Goal: Task Accomplishment & Management: Manage account settings

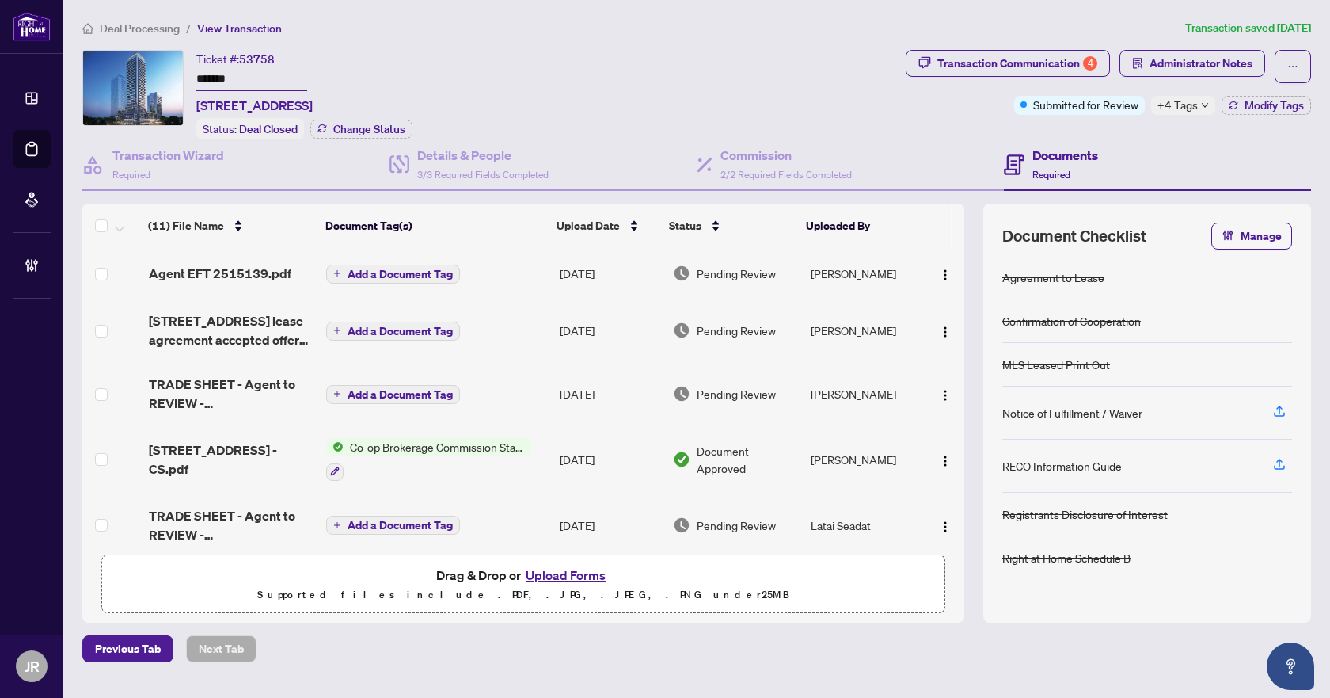
click at [166, 26] on span "Deal Processing" at bounding box center [140, 28] width 80 height 14
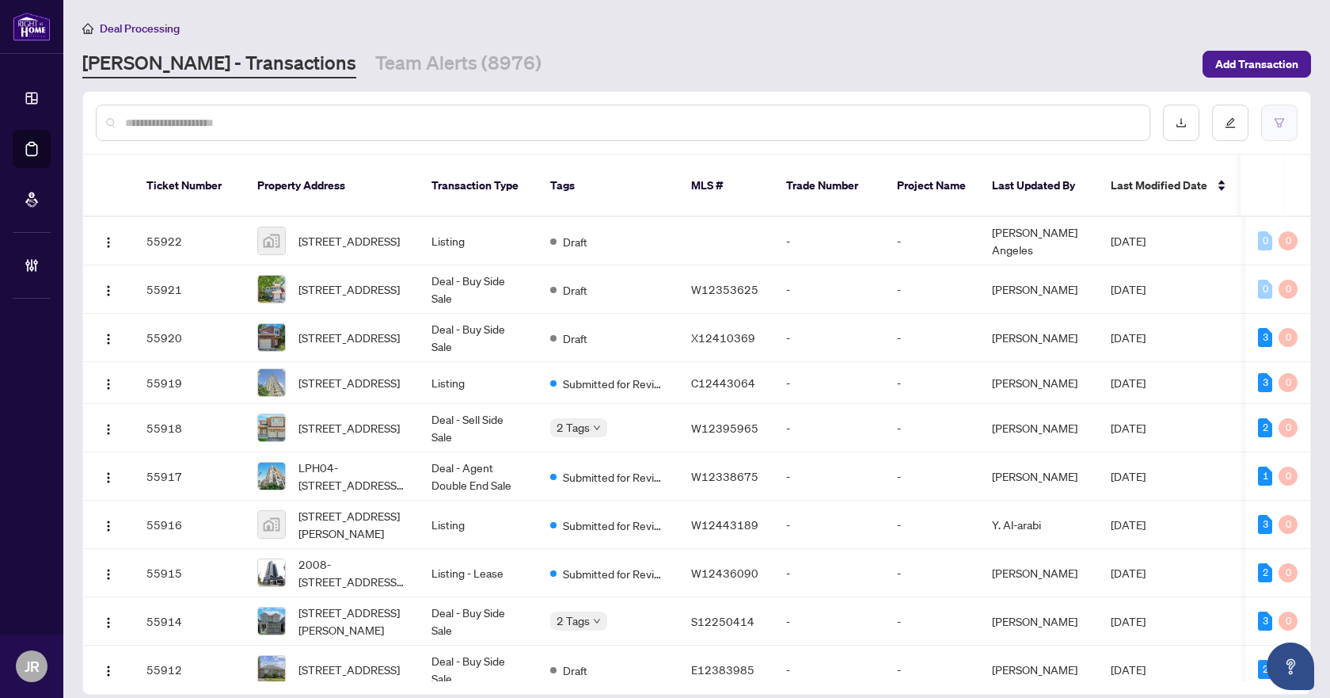
click at [1277, 124] on icon "filter" at bounding box center [1279, 122] width 11 height 11
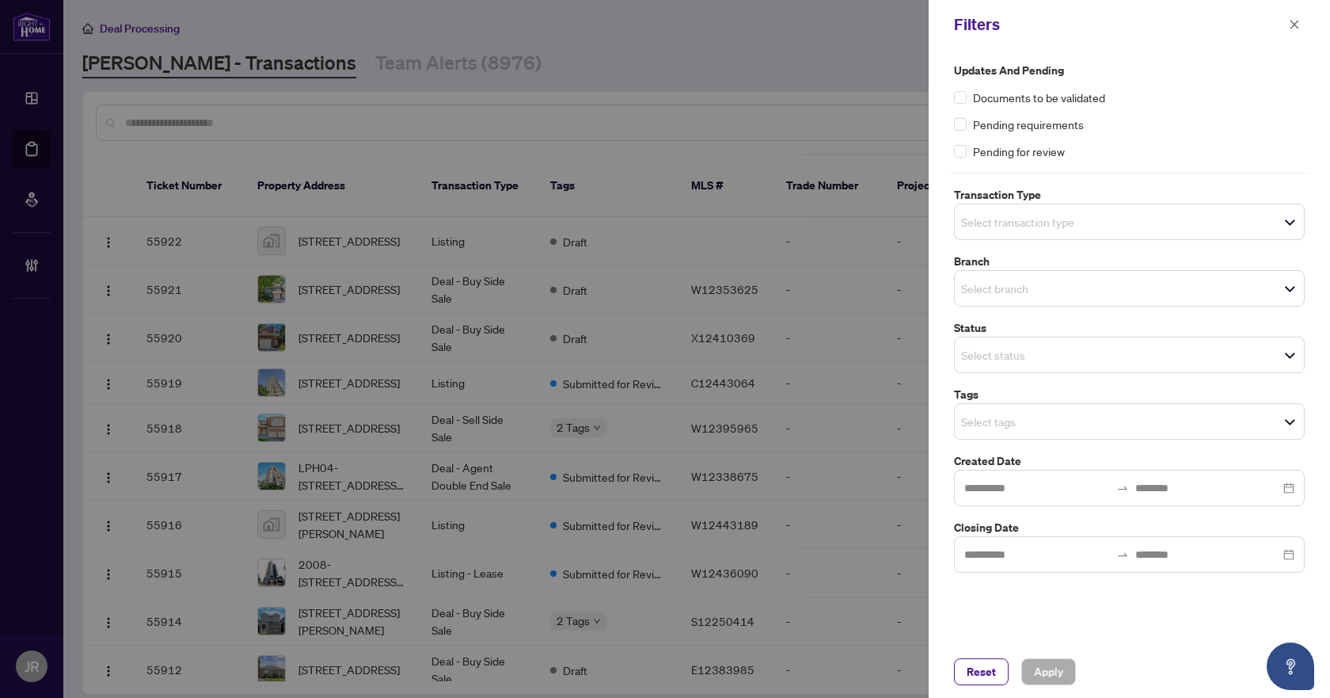
click at [1120, 229] on span "Select transaction type" at bounding box center [1129, 222] width 349 height 22
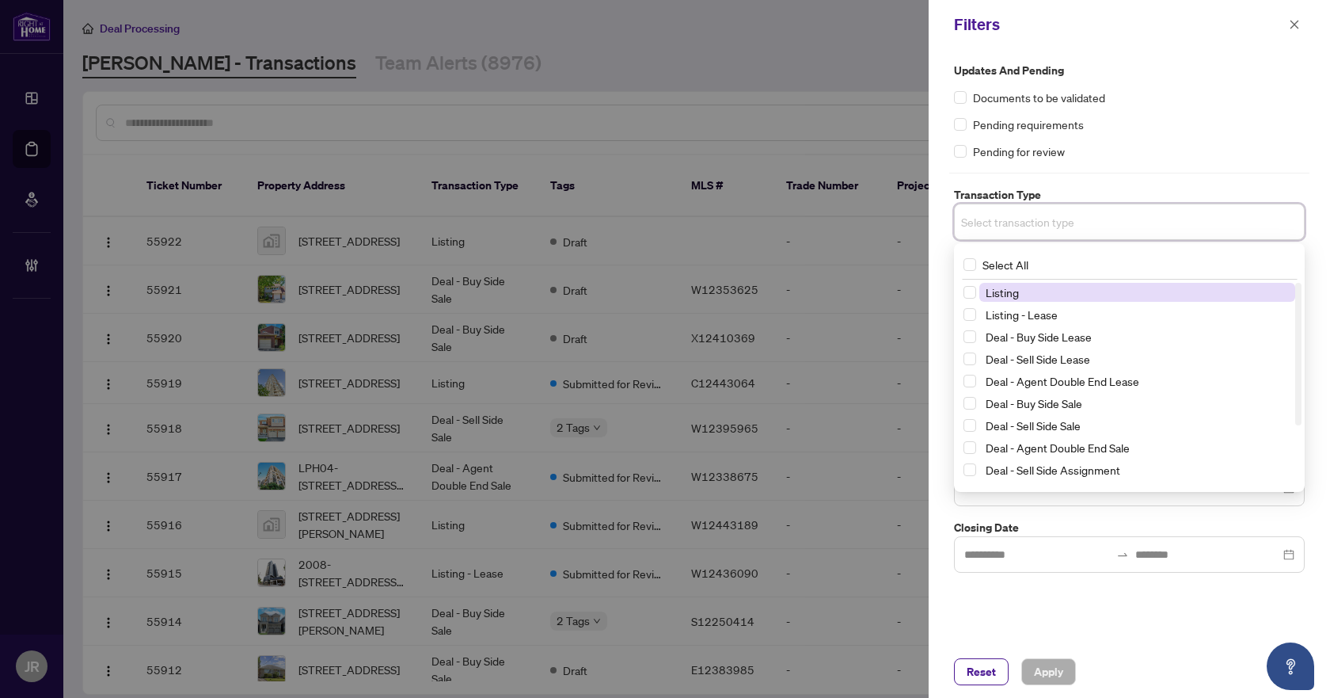
click at [1090, 293] on span "Listing" at bounding box center [1138, 292] width 316 height 19
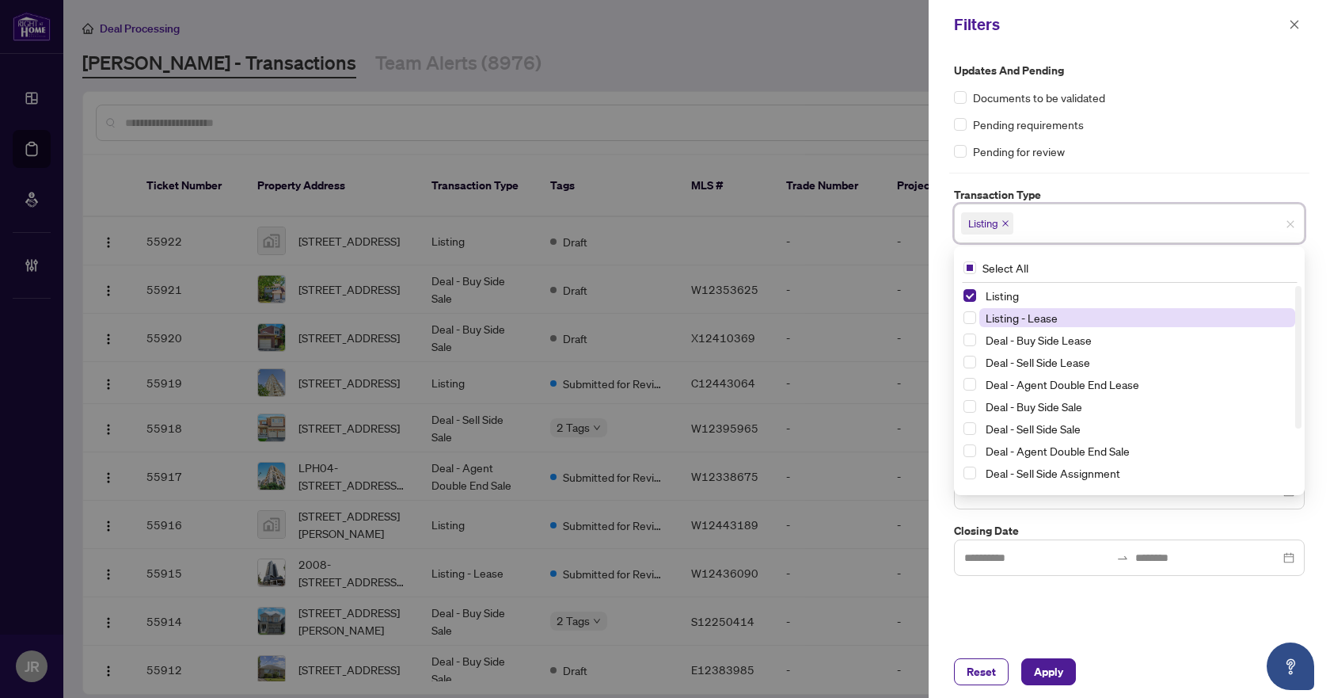
click at [1085, 314] on span "Listing - Lease" at bounding box center [1138, 317] width 316 height 19
click at [1212, 119] on div "Pending requirements" at bounding box center [1129, 124] width 351 height 17
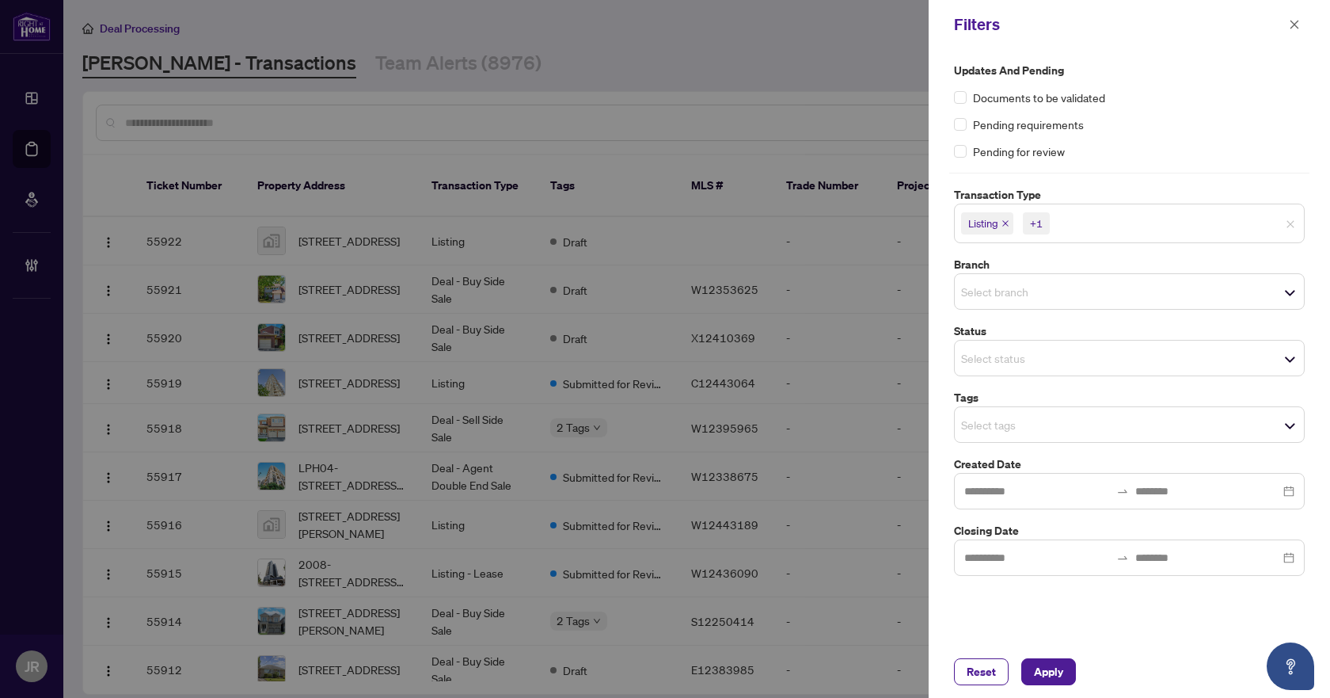
click at [1090, 284] on span "Select branch" at bounding box center [1129, 291] width 349 height 22
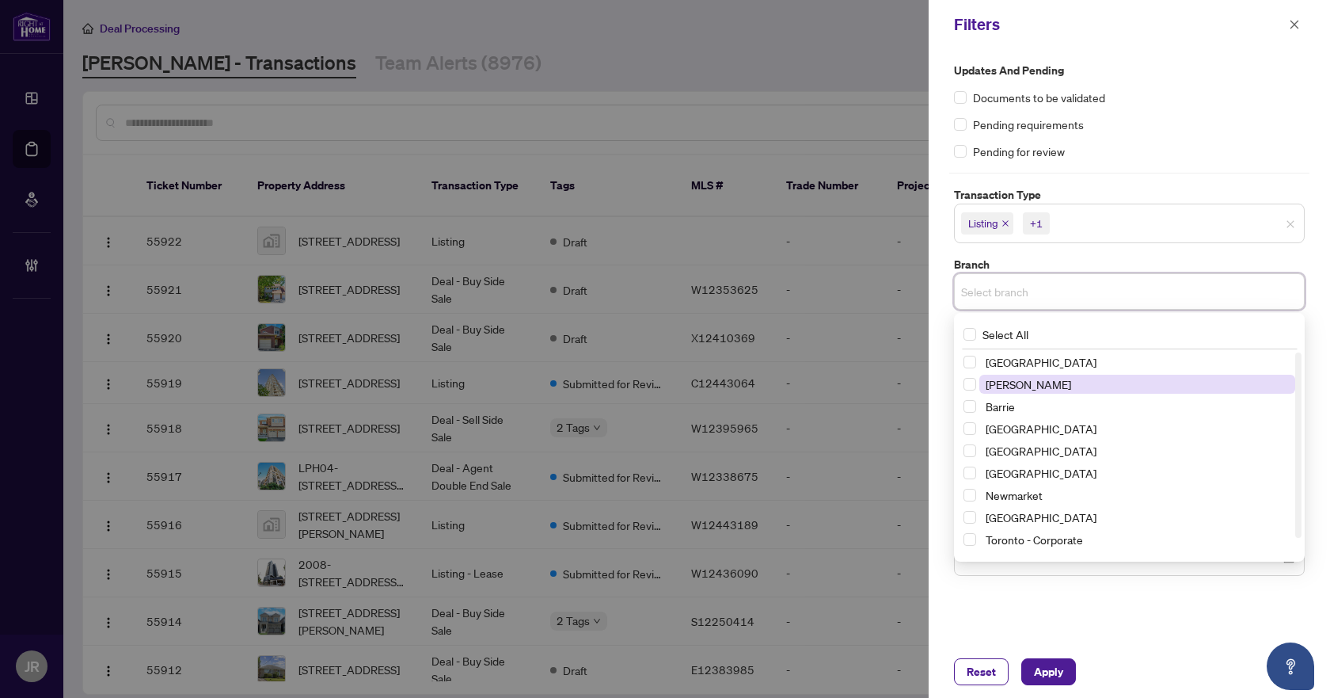
click at [1079, 381] on span "[PERSON_NAME]" at bounding box center [1138, 384] width 316 height 19
click at [1199, 174] on div "Updates and Pending Documents to be validated Pending requirements Pending for …" at bounding box center [1130, 321] width 360 height 518
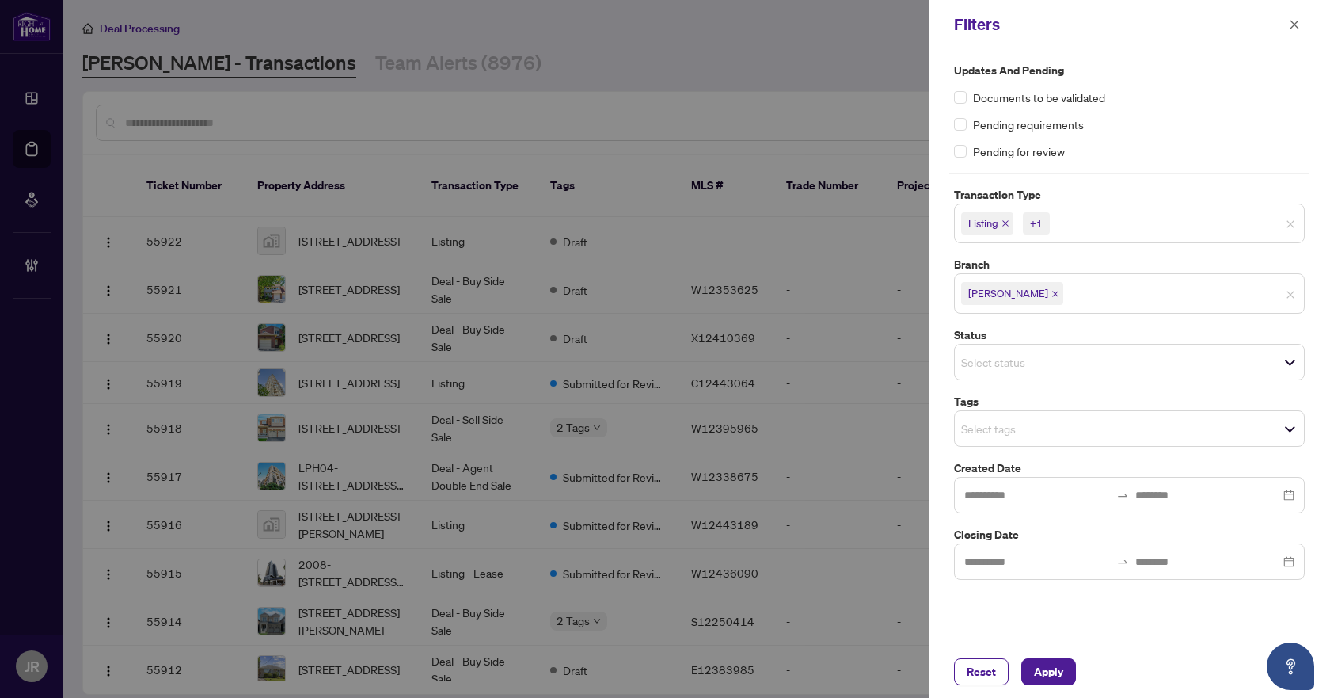
click at [1085, 367] on span "Select status" at bounding box center [1129, 362] width 349 height 22
click at [1124, 325] on div "Updates and Pending Documents to be validated Pending requirements Pending for …" at bounding box center [1130, 321] width 360 height 518
click at [1087, 434] on span "Select tags" at bounding box center [1129, 428] width 349 height 22
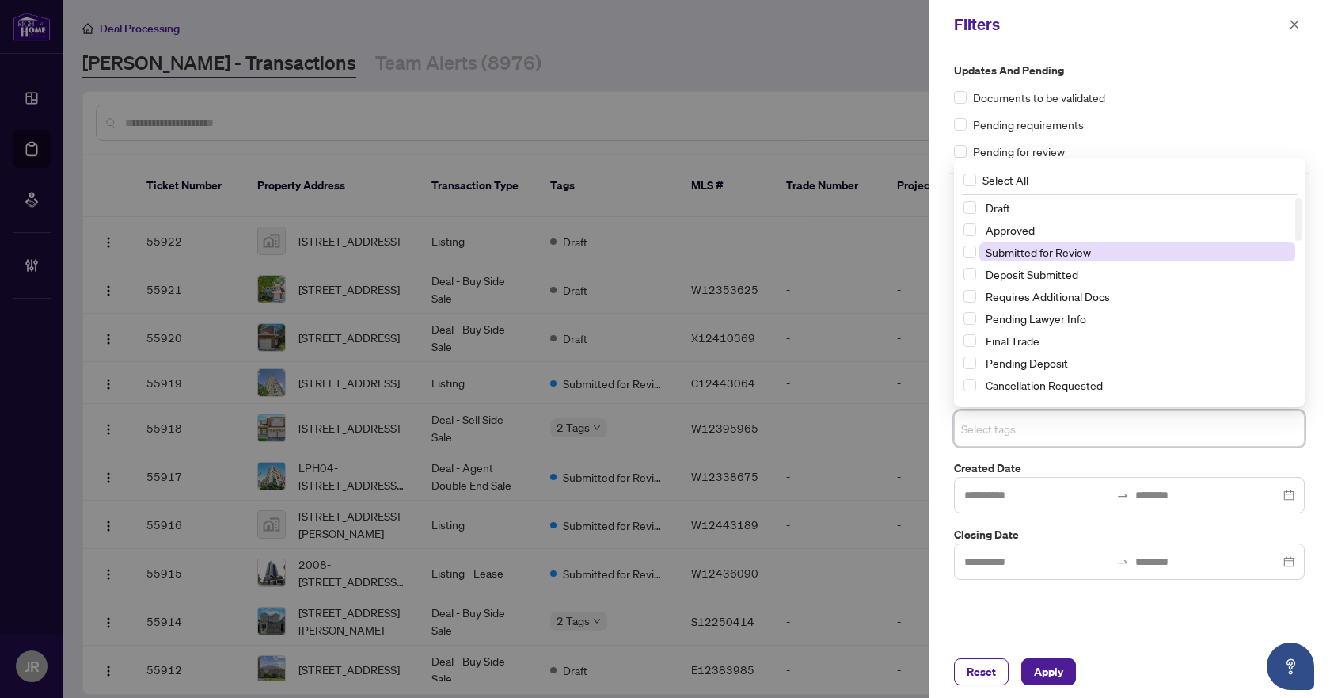
click at [1102, 247] on span "Submitted for Review" at bounding box center [1138, 251] width 316 height 19
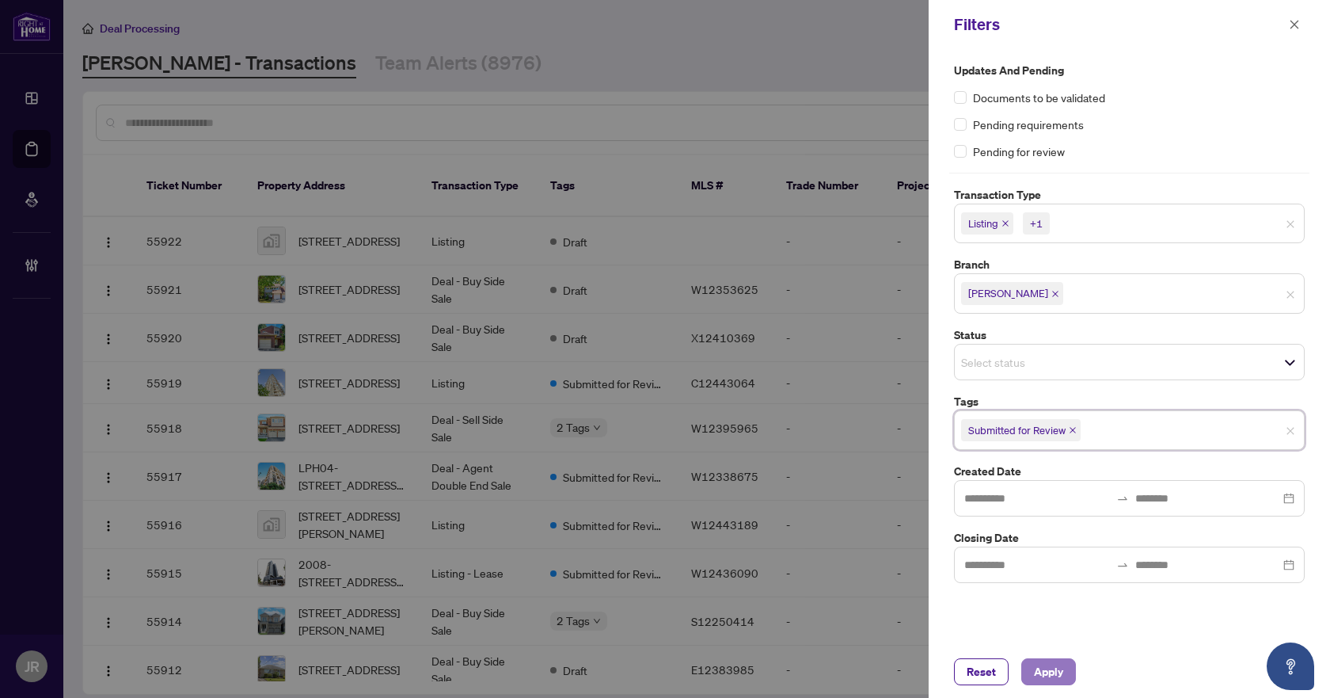
click at [1040, 672] on span "Apply" at bounding box center [1048, 671] width 29 height 25
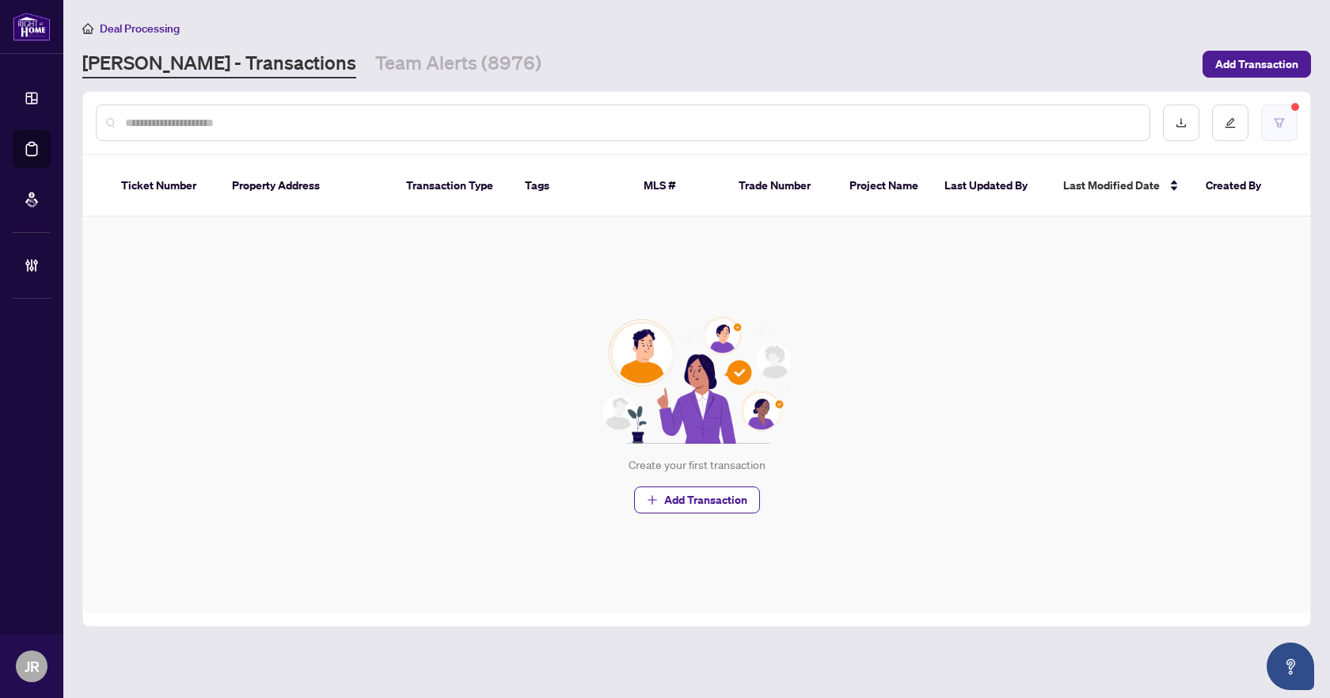
click at [1277, 115] on button "button" at bounding box center [1280, 123] width 36 height 36
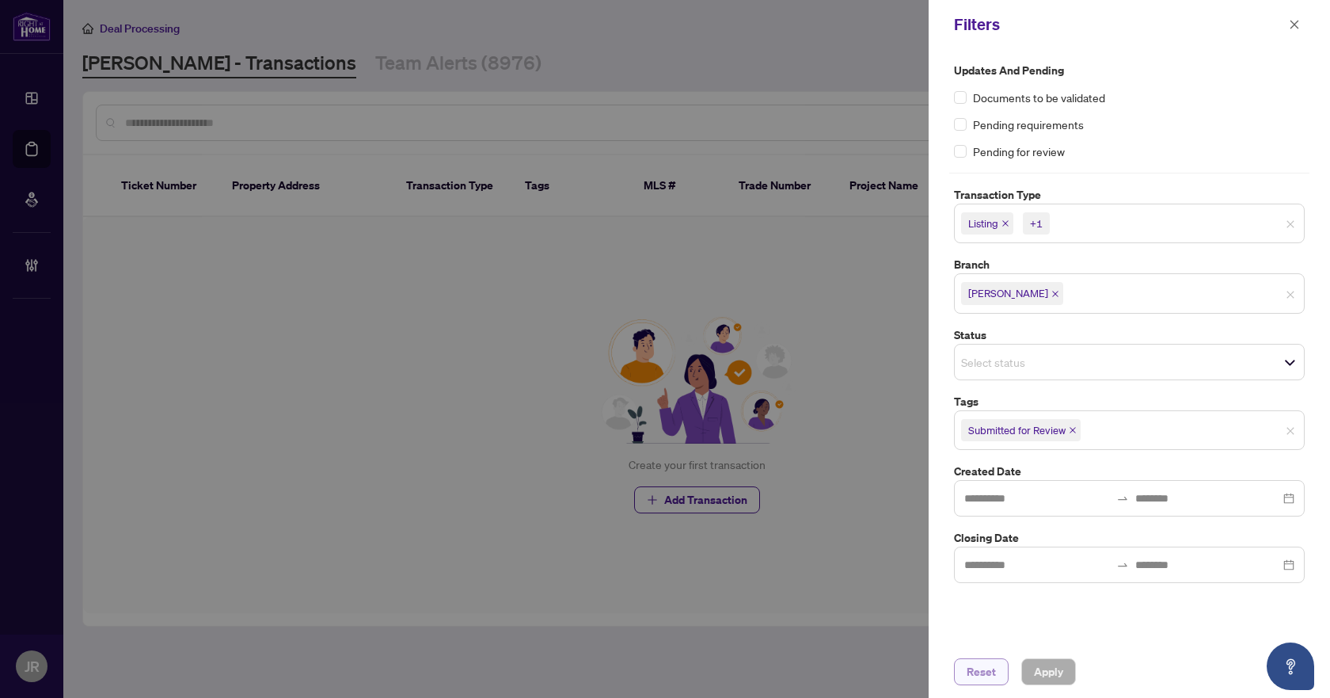
click at [984, 664] on span "Reset" at bounding box center [981, 671] width 29 height 25
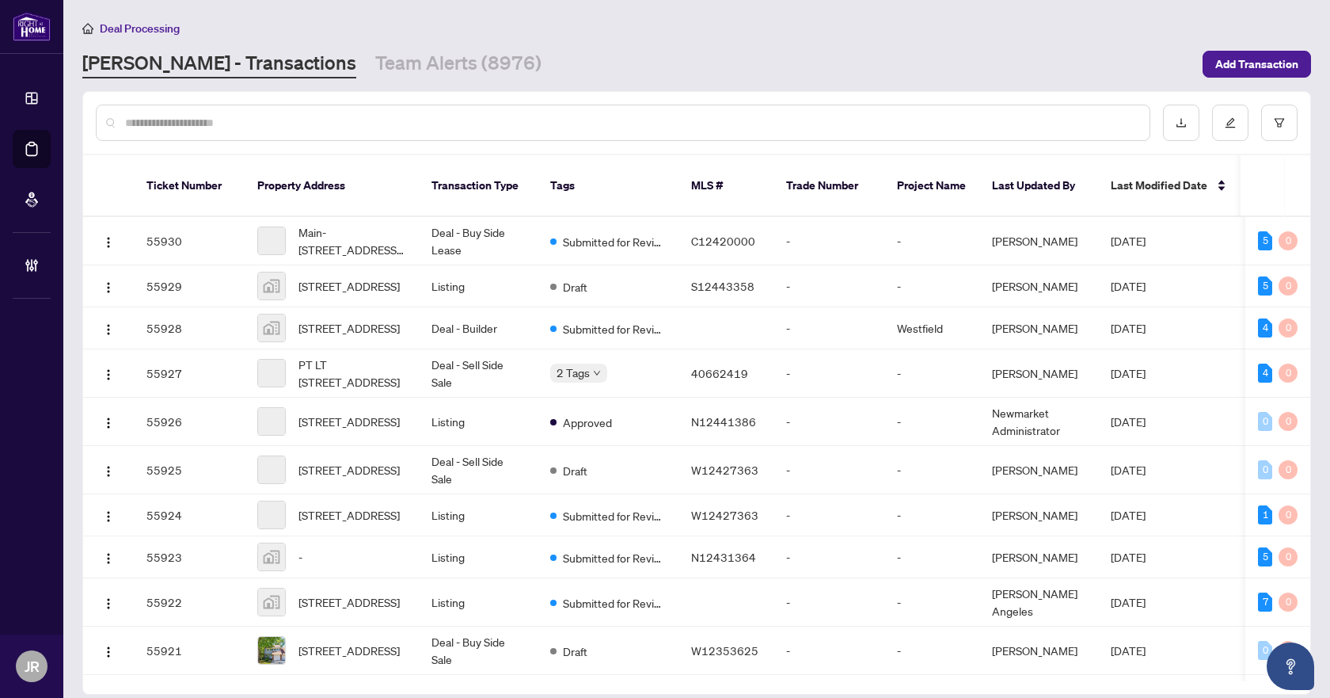
click at [484, 123] on input "text" at bounding box center [631, 122] width 1012 height 17
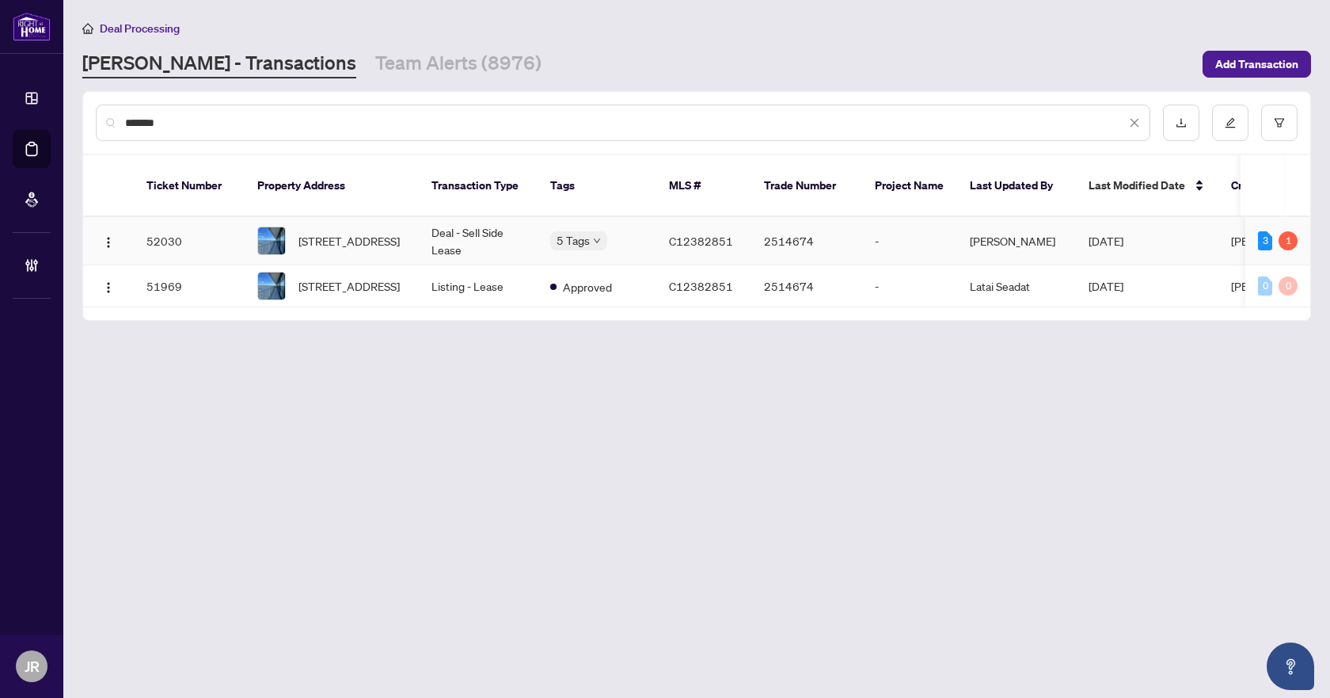
type input "*******"
click at [481, 228] on td "Deal - Sell Side Lease" at bounding box center [478, 241] width 119 height 48
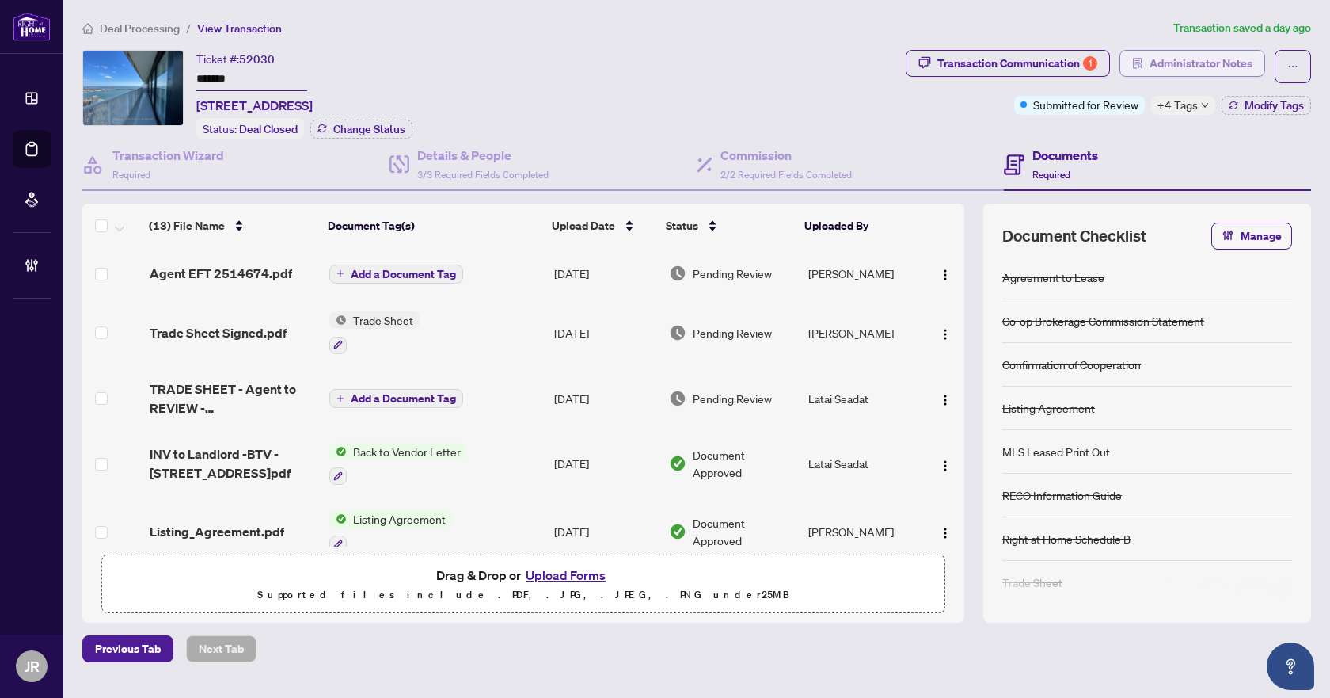
click at [1136, 56] on span "button" at bounding box center [1137, 63] width 11 height 25
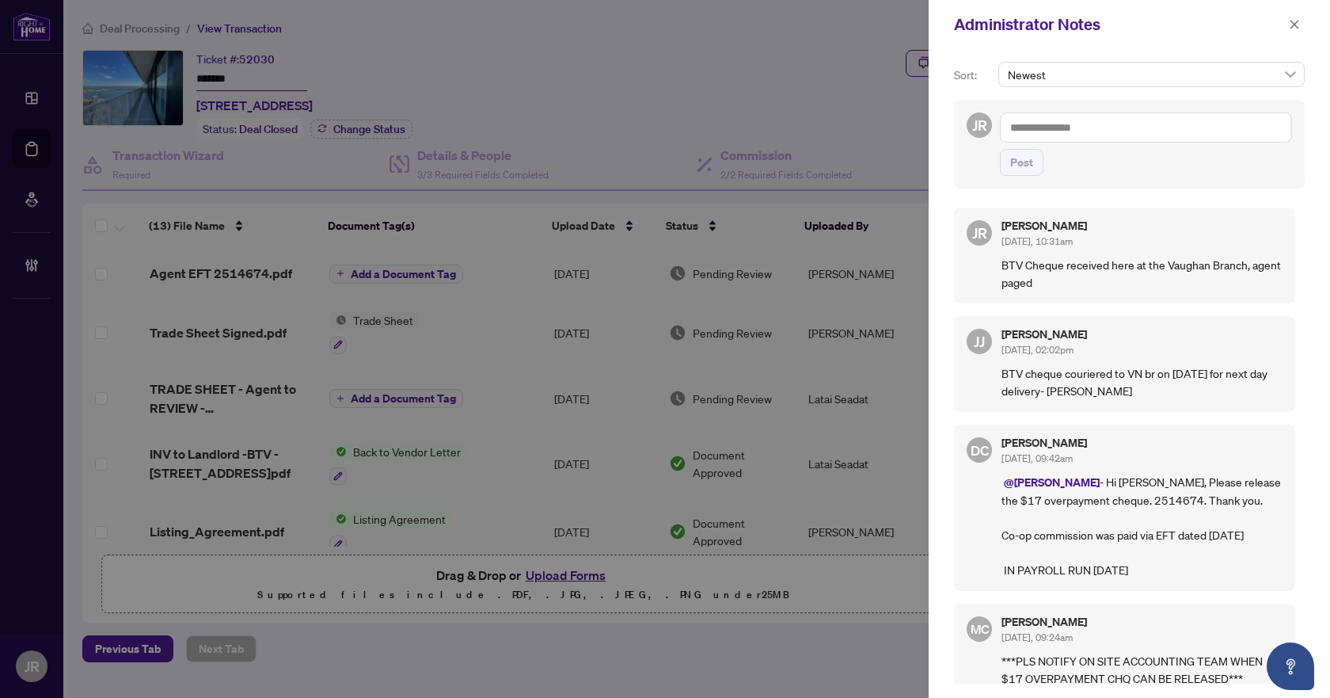
click at [1046, 151] on span "Post" at bounding box center [1146, 162] width 292 height 27
click at [1056, 148] on div "Post" at bounding box center [1146, 143] width 292 height 63
click at [1072, 138] on textarea at bounding box center [1146, 127] width 292 height 30
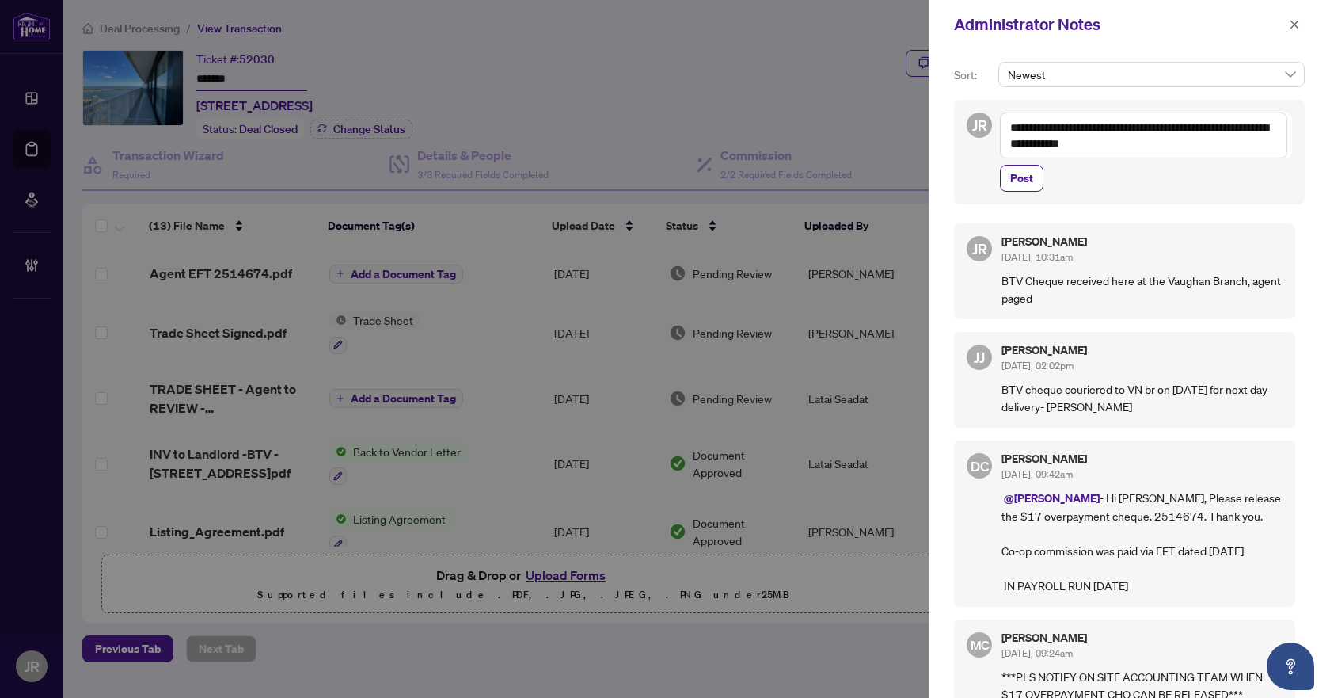
click at [1072, 138] on textarea "**********" at bounding box center [1143, 135] width 287 height 46
type textarea "**********"
click at [1038, 185] on button "Post" at bounding box center [1022, 178] width 44 height 27
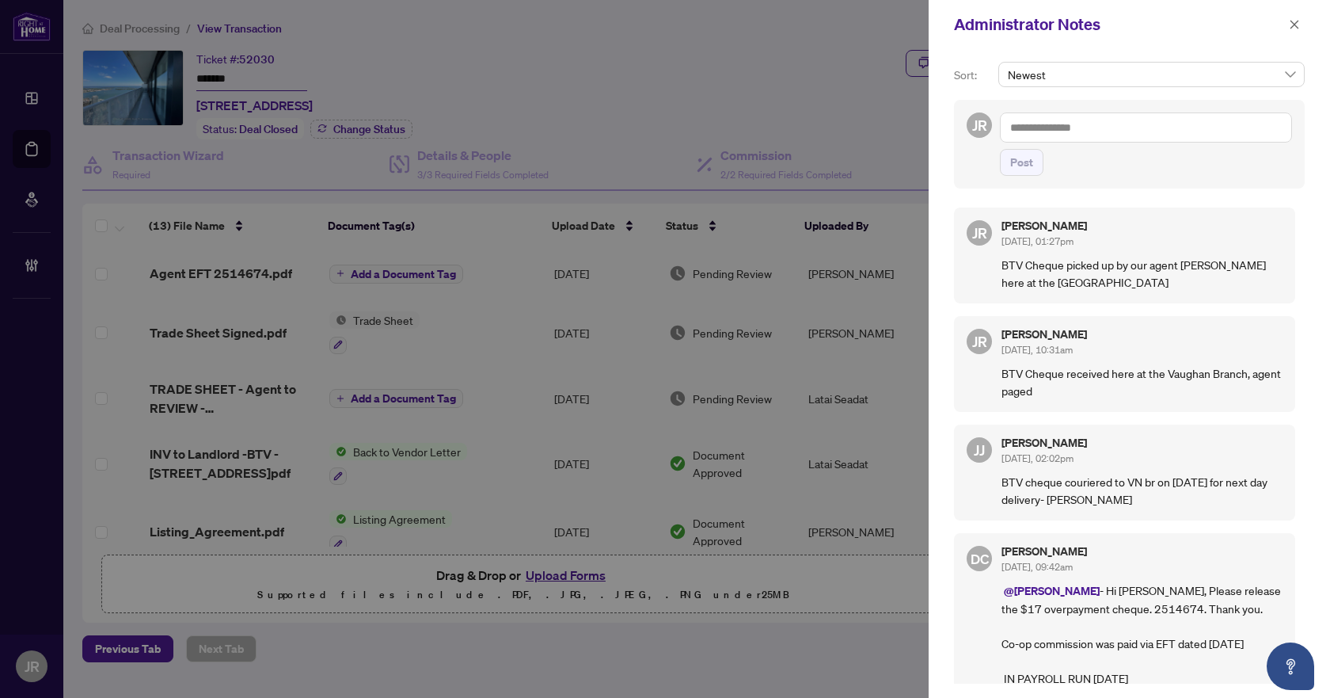
click at [1083, 267] on p "BTV Cheque picked up by our agent [PERSON_NAME] here at the [GEOGRAPHIC_DATA]" at bounding box center [1142, 273] width 281 height 35
copy p "BTV Cheque picked up by our agent [PERSON_NAME] here at the [GEOGRAPHIC_DATA]"
click at [1302, 19] on button "button" at bounding box center [1295, 24] width 21 height 19
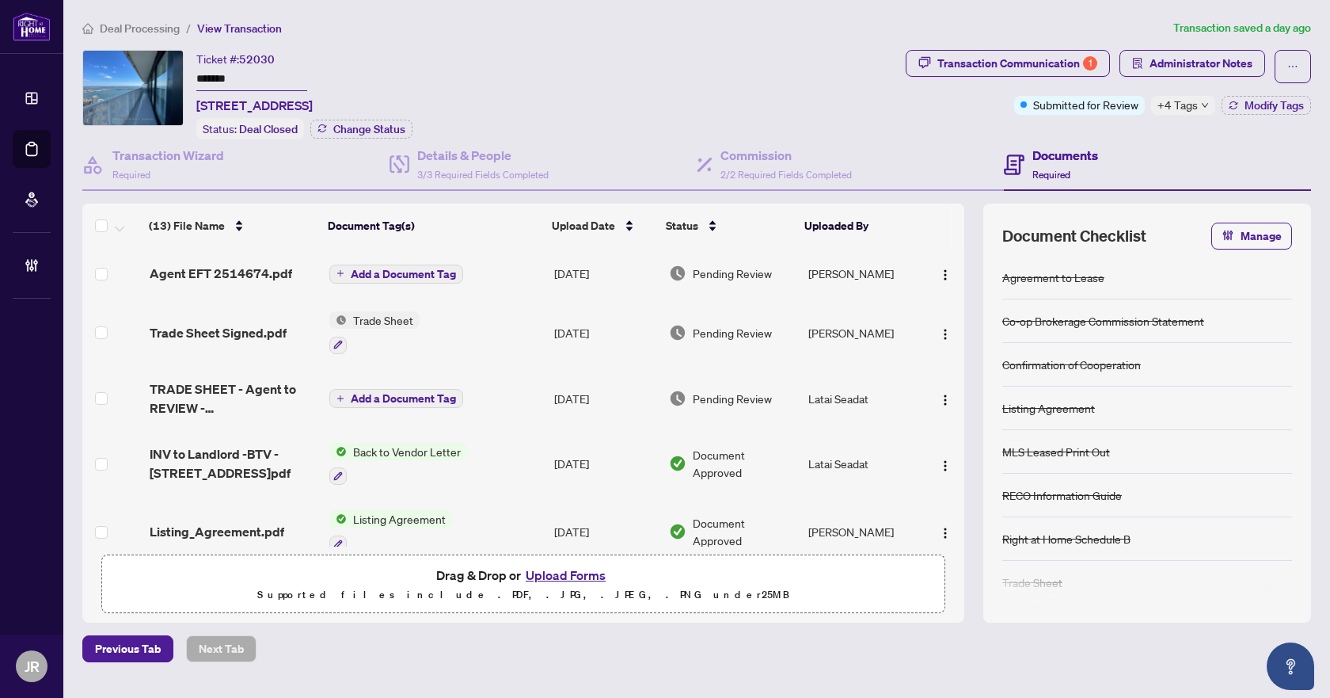
click at [147, 29] on span "Deal Processing" at bounding box center [140, 28] width 80 height 14
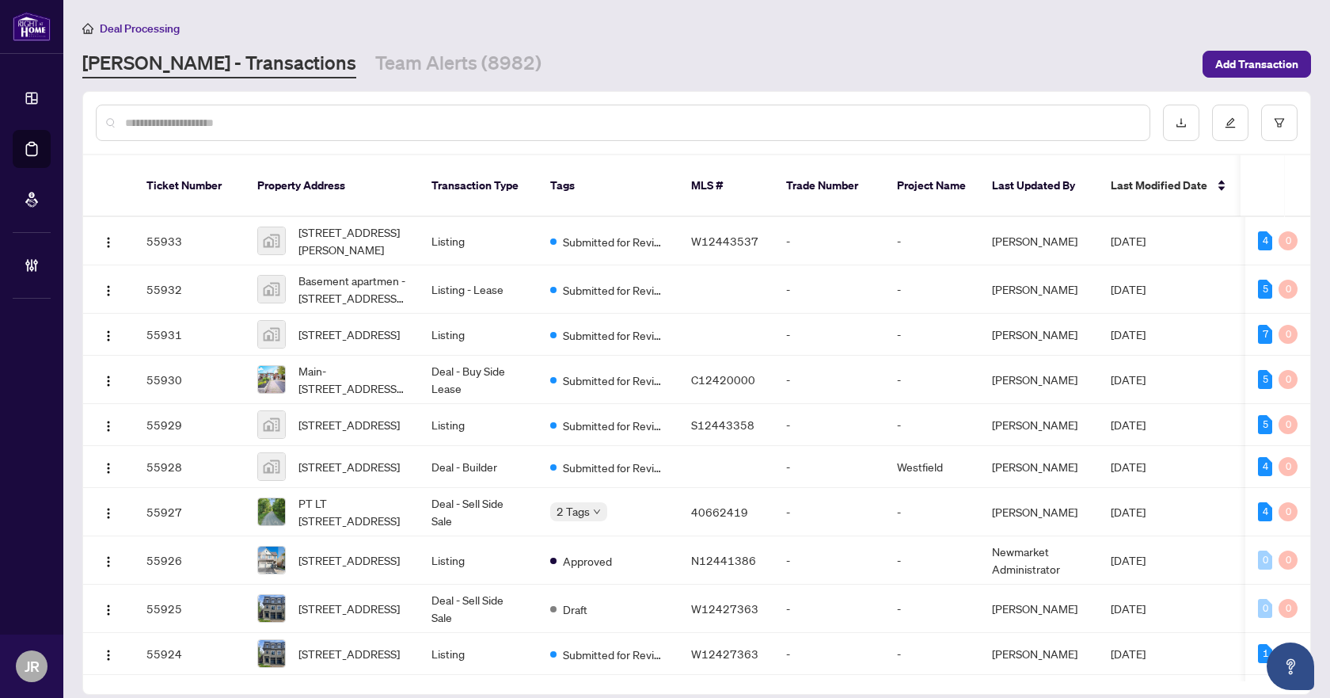
click at [364, 125] on input "text" at bounding box center [631, 122] width 1012 height 17
click at [153, 120] on input "text" at bounding box center [631, 122] width 1012 height 17
click at [350, 117] on input "text" at bounding box center [631, 122] width 1012 height 17
click at [371, 124] on input "text" at bounding box center [631, 122] width 1012 height 17
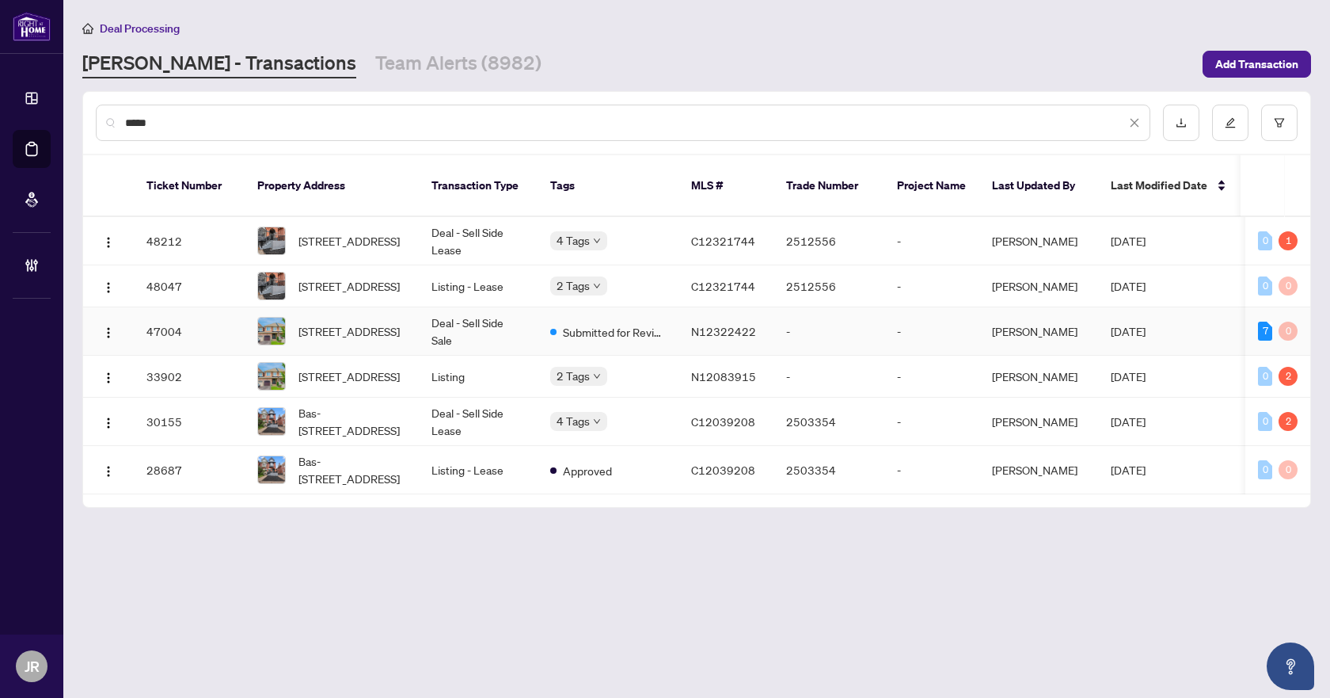
type input "*****"
click at [825, 318] on td "-" at bounding box center [829, 331] width 111 height 48
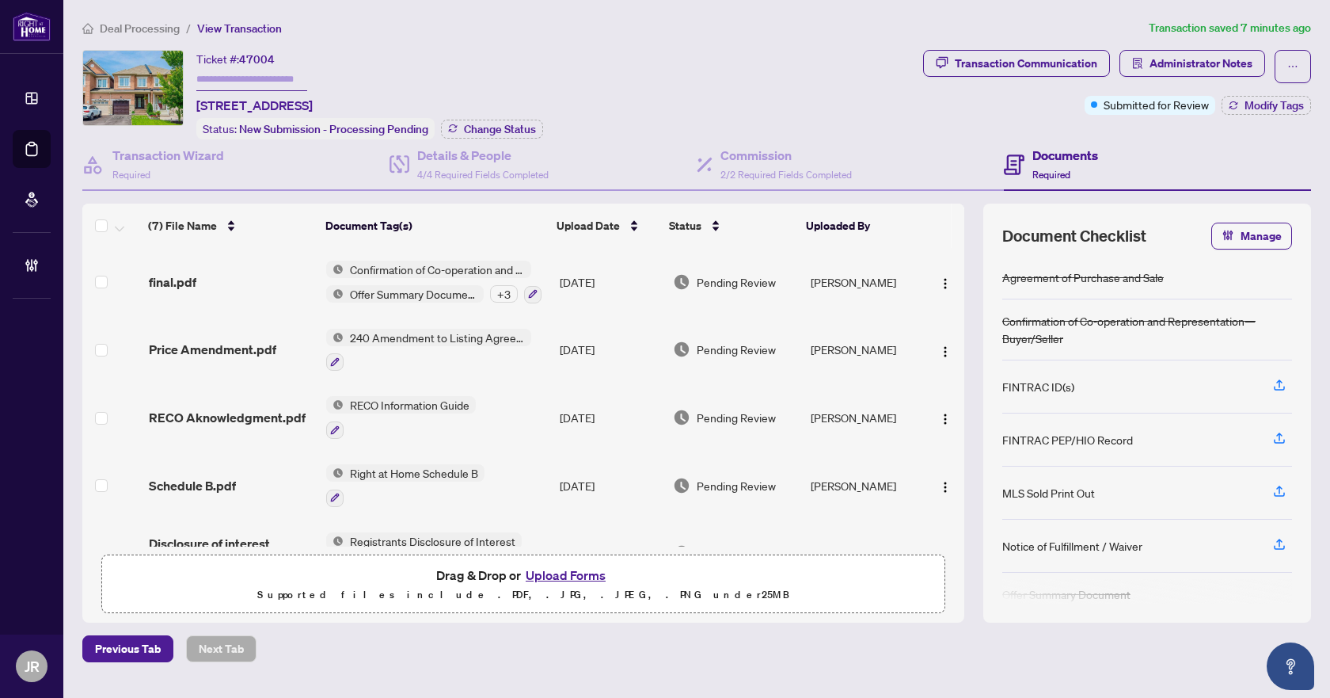
scroll to position [180, 0]
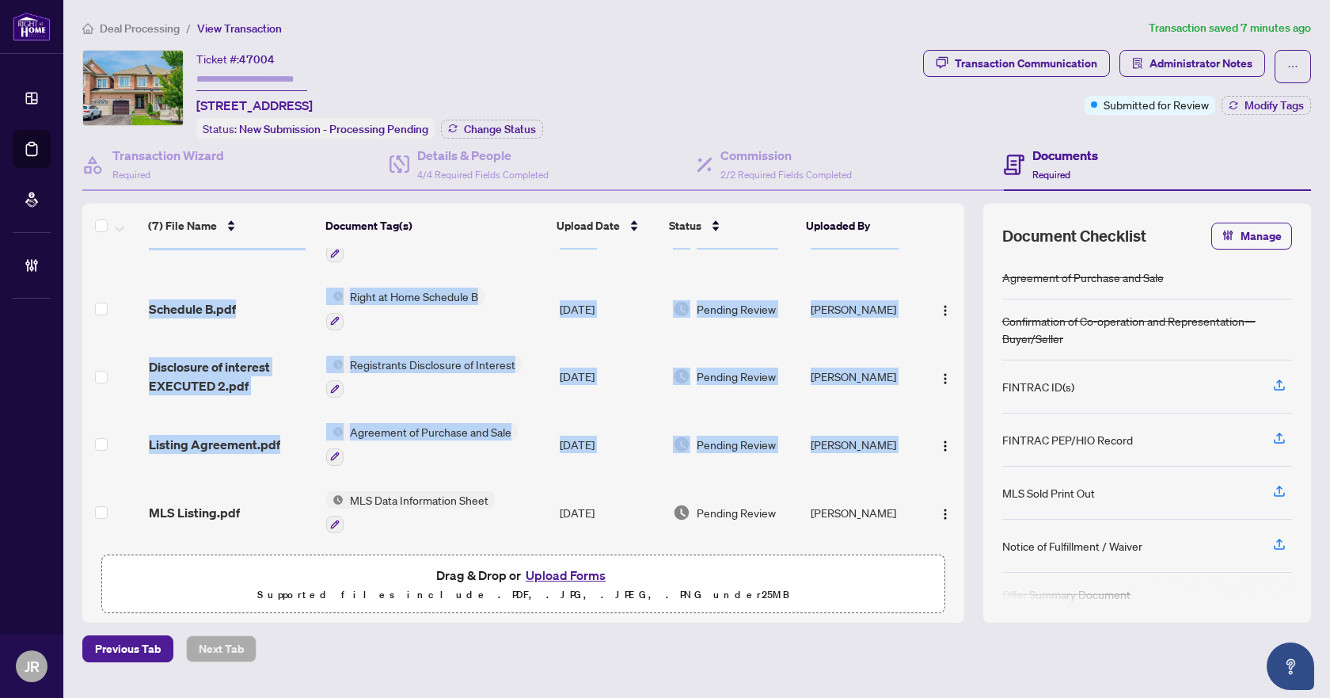
drag, startPoint x: 965, startPoint y: 487, endPoint x: 959, endPoint y: 464, distance: 23.6
click at [959, 464] on div "(7) File Name Document Tag(s) Upload Date Status Uploaded By (7) File Name Docu…" at bounding box center [696, 413] width 1229 height 419
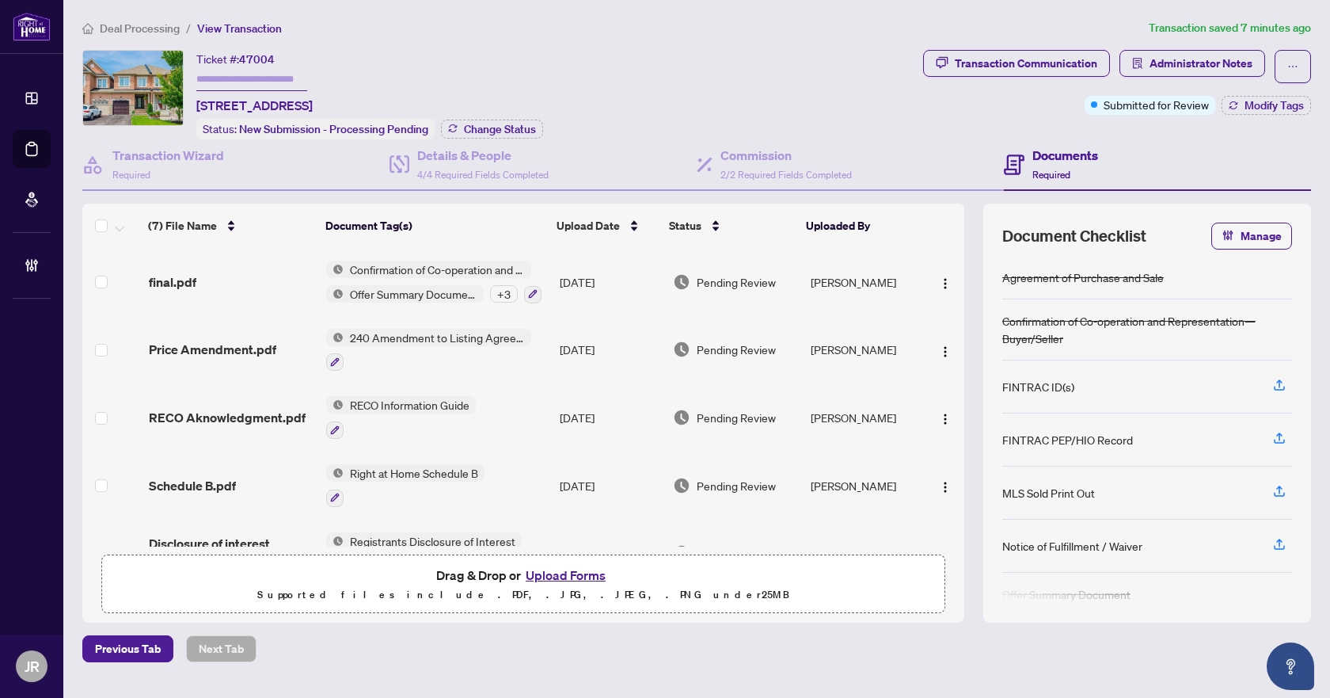
click at [977, 319] on div "(7) File Name Document Tag(s) Upload Date Status Uploaded By (7) File Name Docu…" at bounding box center [696, 413] width 1229 height 419
drag, startPoint x: 195, startPoint y: 102, endPoint x: 266, endPoint y: 107, distance: 71.4
click at [266, 107] on div "Ticket #: 47004 [STREET_ADDRESS] Status: New Submission - Processing Pending Ch…" at bounding box center [499, 94] width 835 height 89
copy span "94 Collin Crt"
click at [253, 58] on span "47004" at bounding box center [257, 59] width 36 height 14
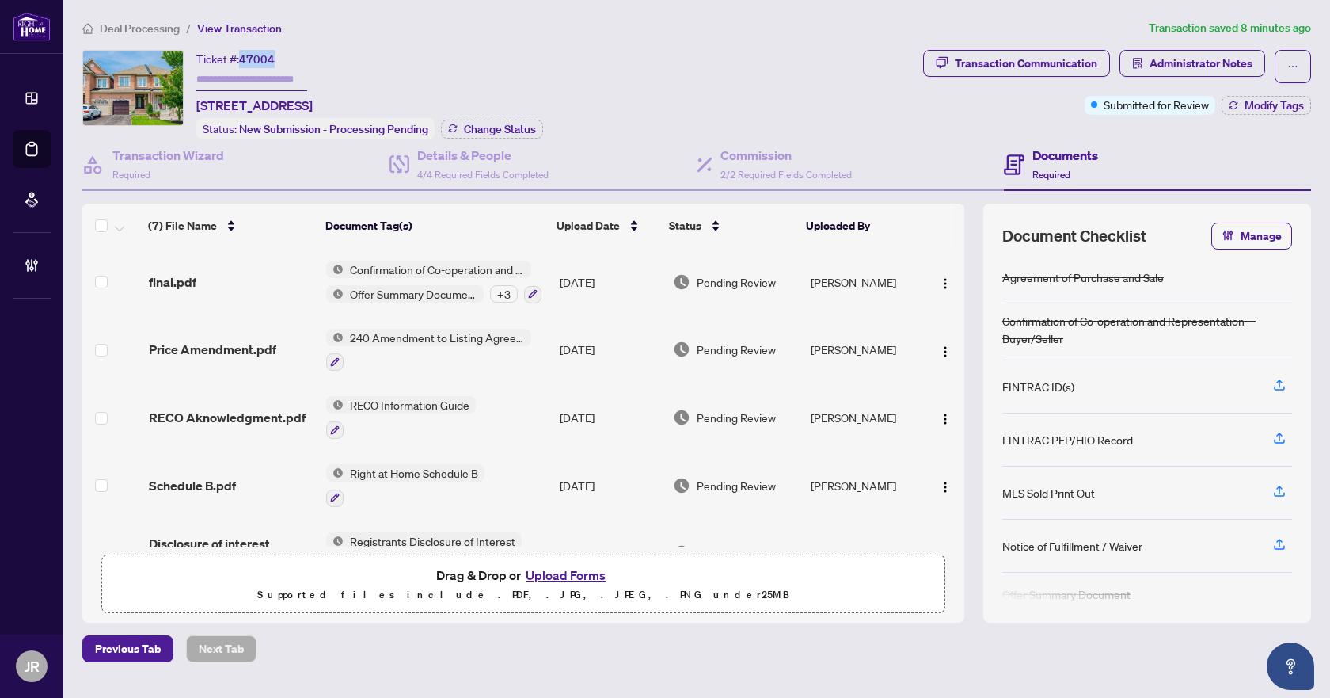
click at [253, 58] on span "47004" at bounding box center [257, 59] width 36 height 14
copy span "47004"
click at [505, 154] on h4 "Details & People" at bounding box center [482, 155] width 131 height 19
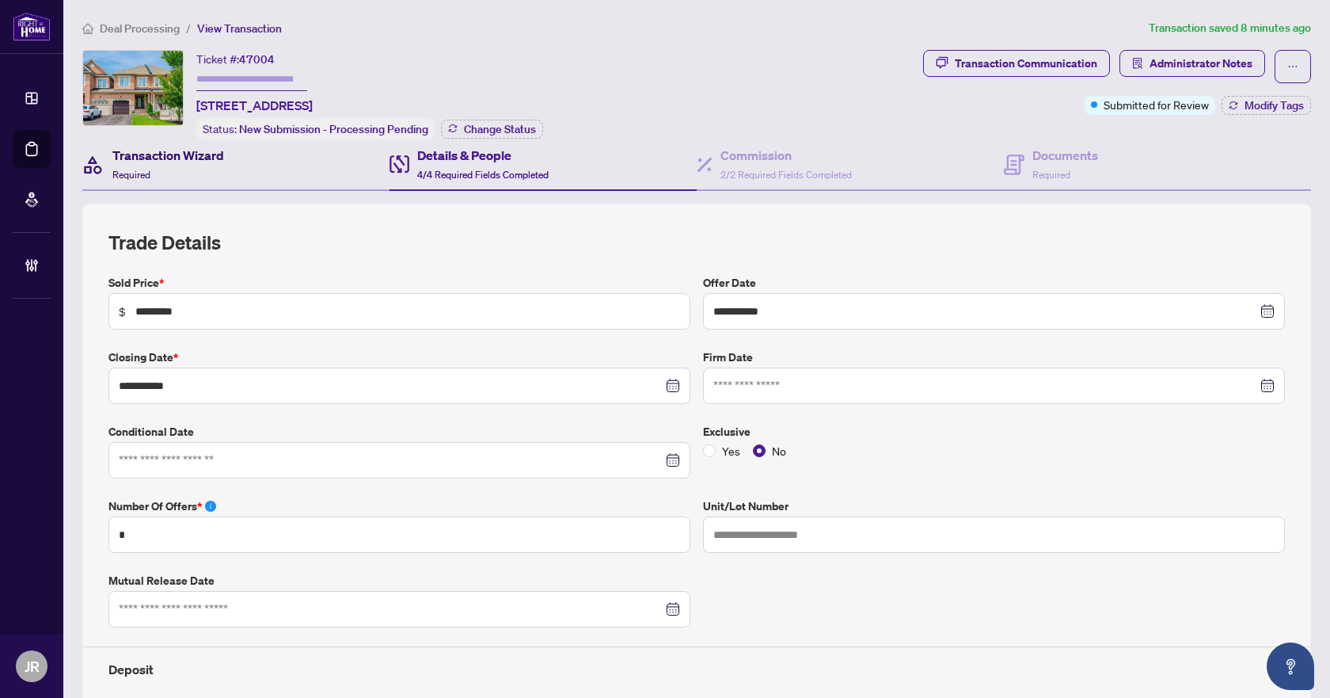
click at [223, 167] on div "Transaction Wizard Required" at bounding box center [168, 164] width 112 height 37
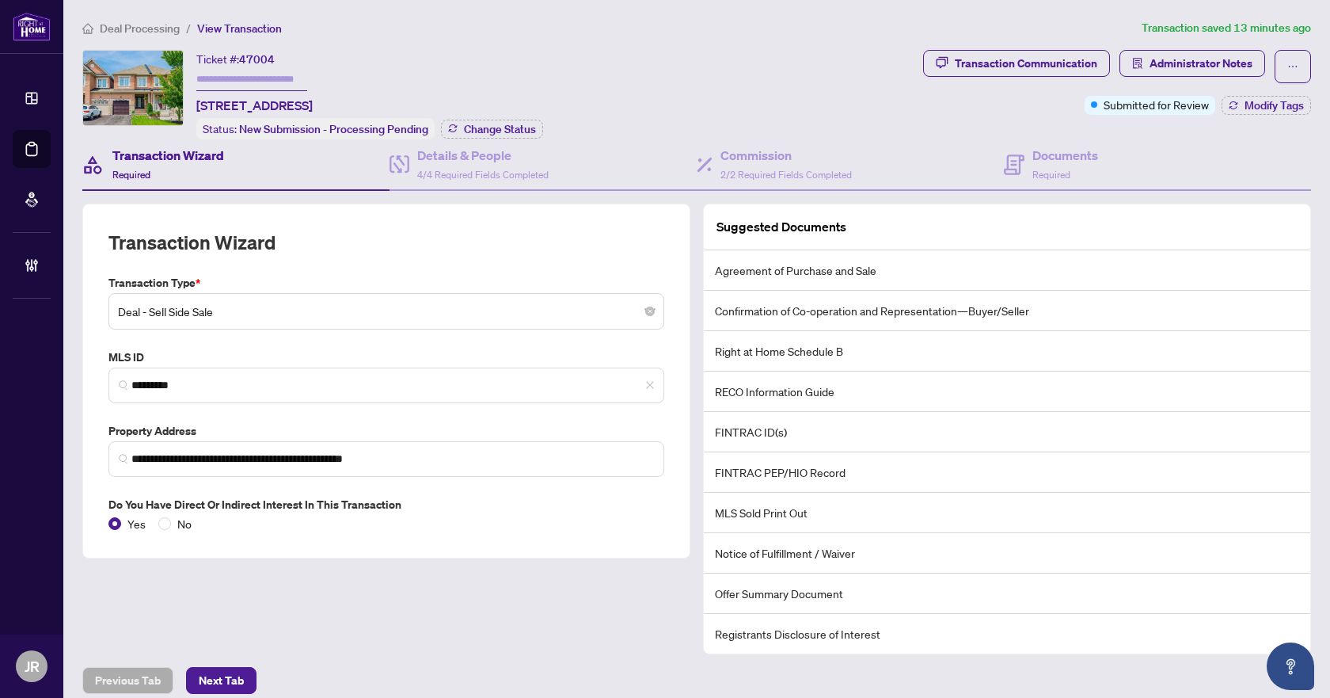
click at [140, 25] on span "Deal Processing" at bounding box center [140, 28] width 80 height 14
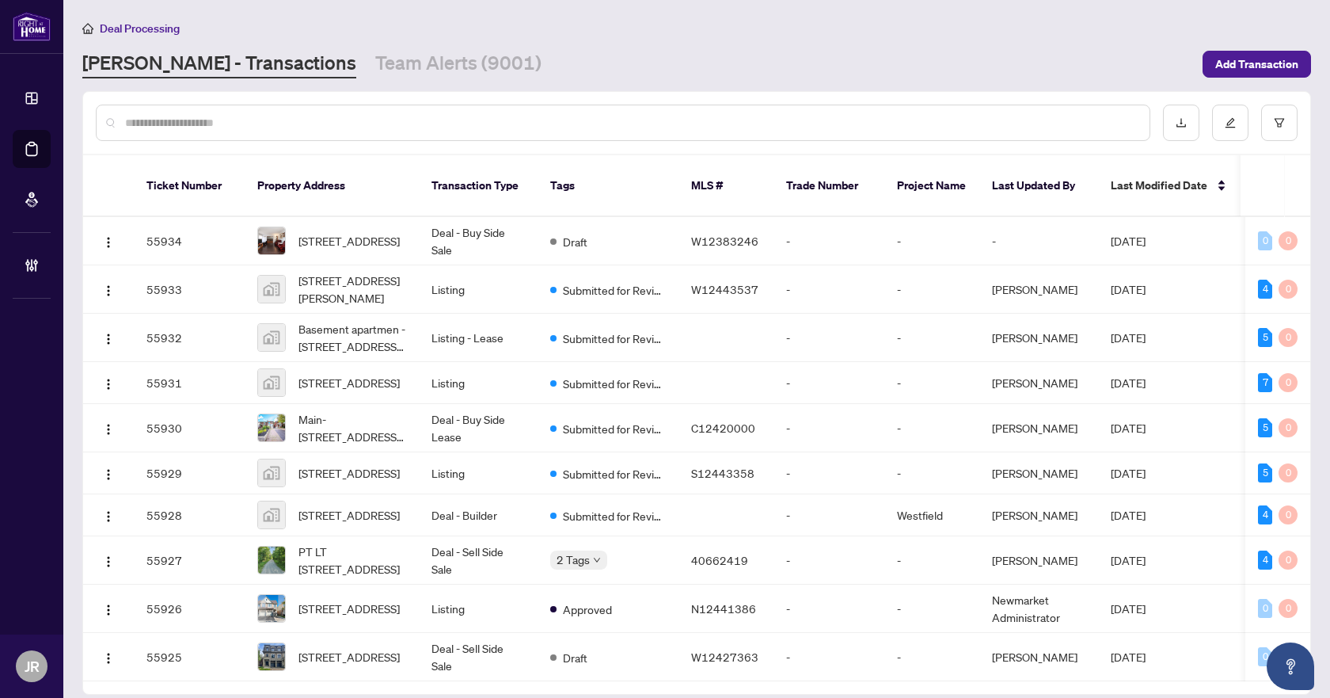
click at [371, 122] on input "text" at bounding box center [631, 122] width 1012 height 17
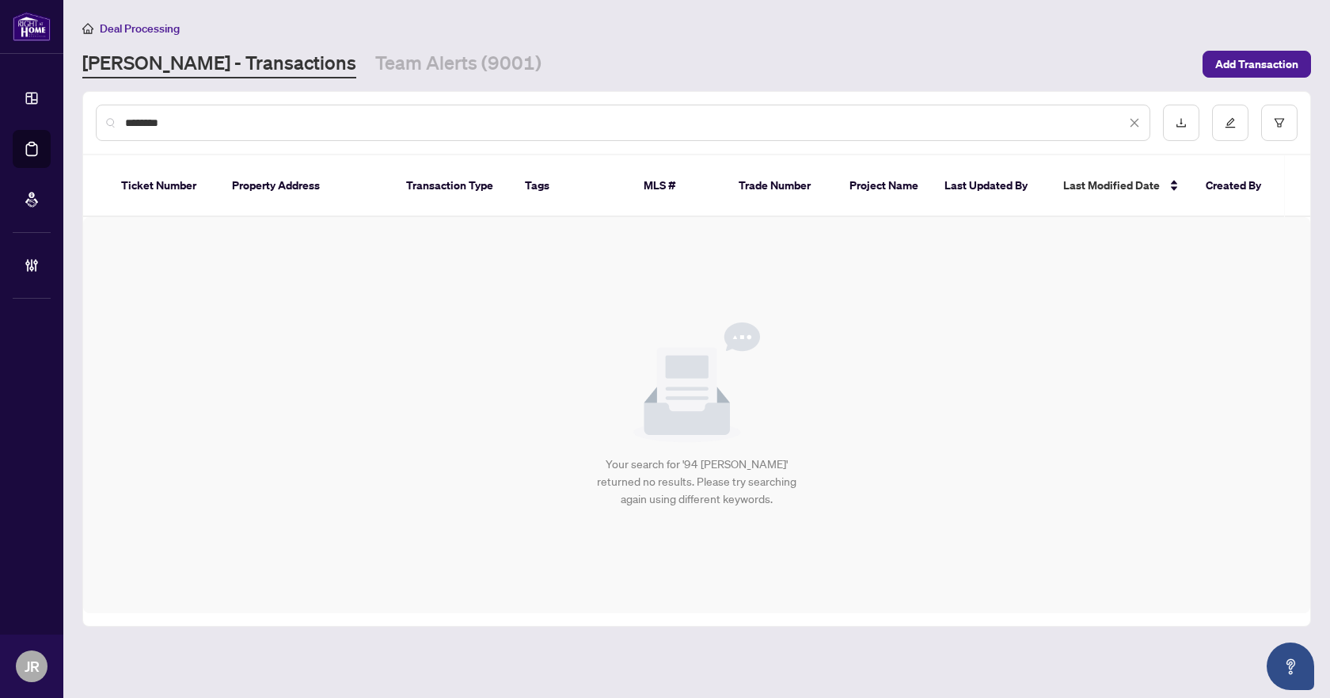
click at [401, 120] on input "********" at bounding box center [625, 122] width 1001 height 17
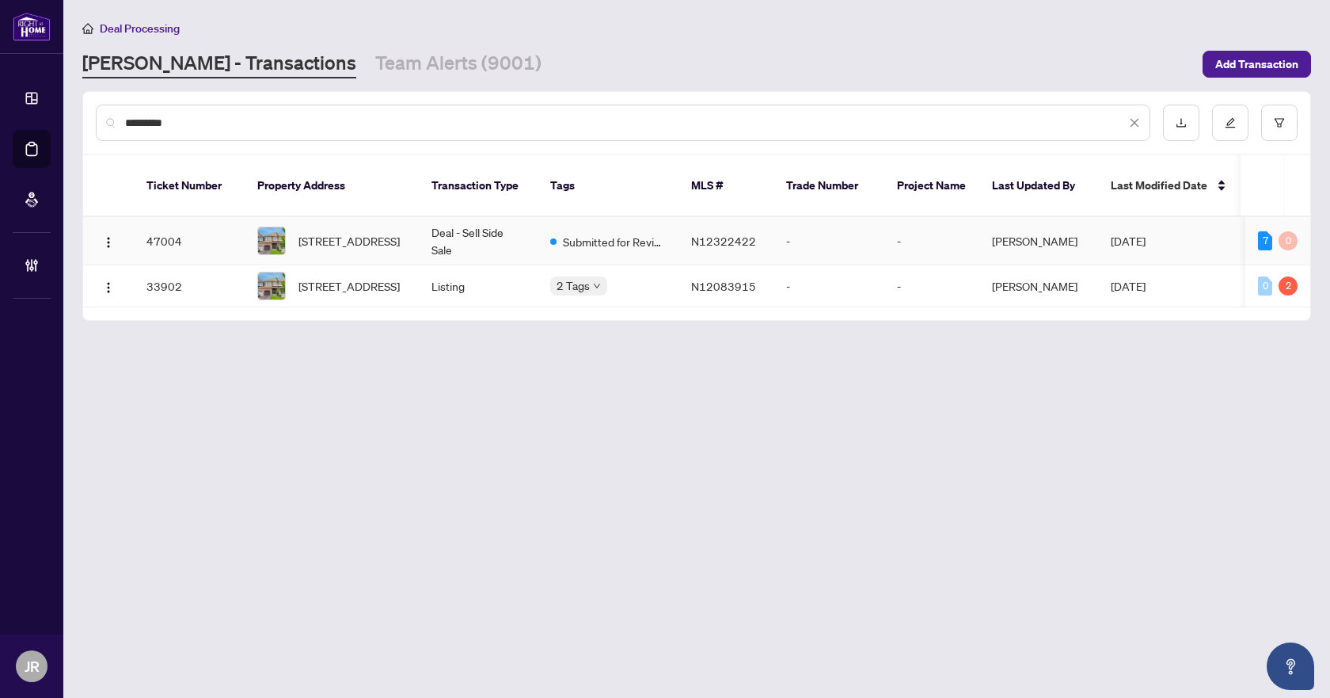
type input "*********"
click at [463, 233] on td "Deal - Sell Side Sale" at bounding box center [478, 241] width 119 height 48
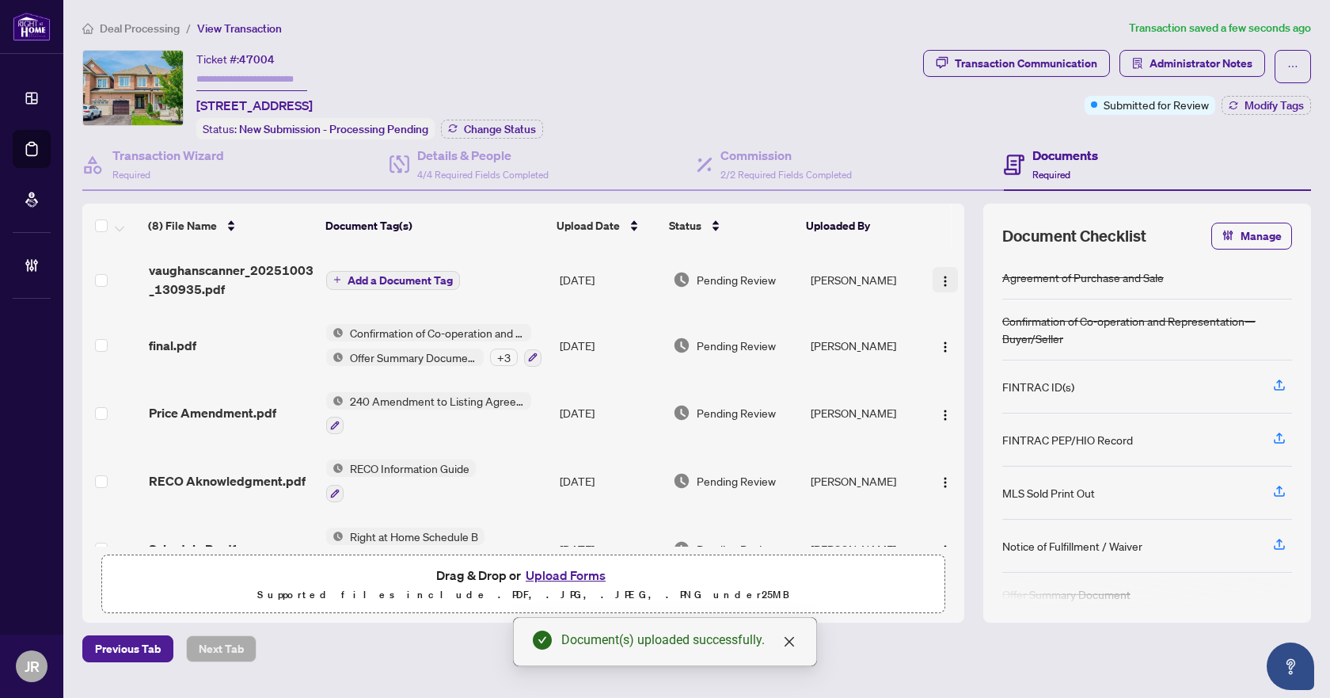
click at [933, 279] on button "button" at bounding box center [945, 279] width 25 height 25
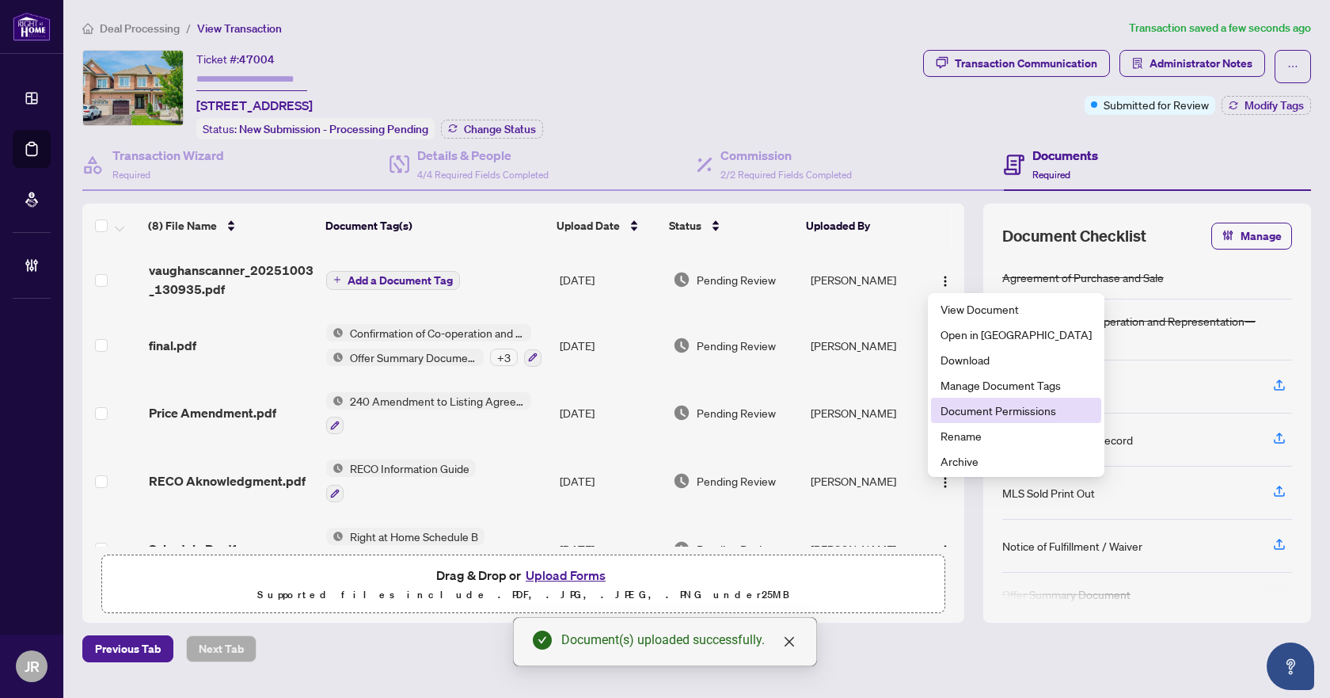
click at [991, 408] on span "Document Permissions" at bounding box center [1016, 410] width 151 height 17
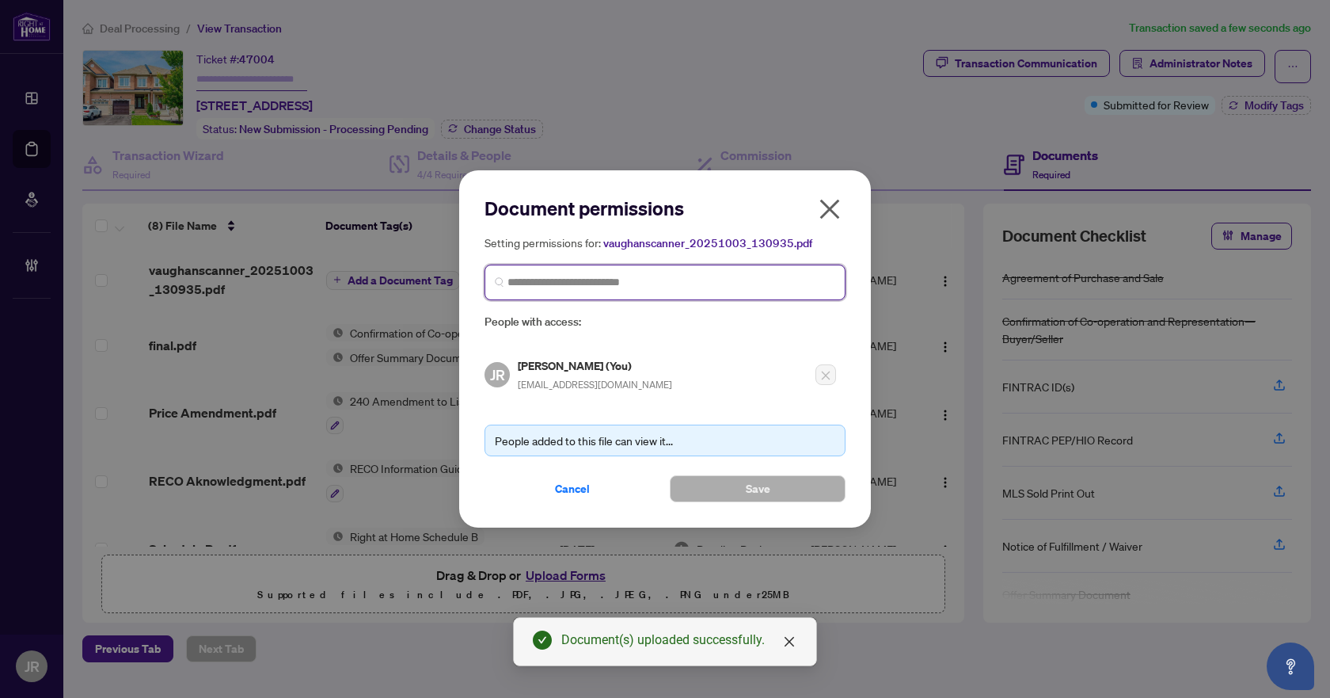
click at [601, 279] on input "search" at bounding box center [672, 282] width 328 height 17
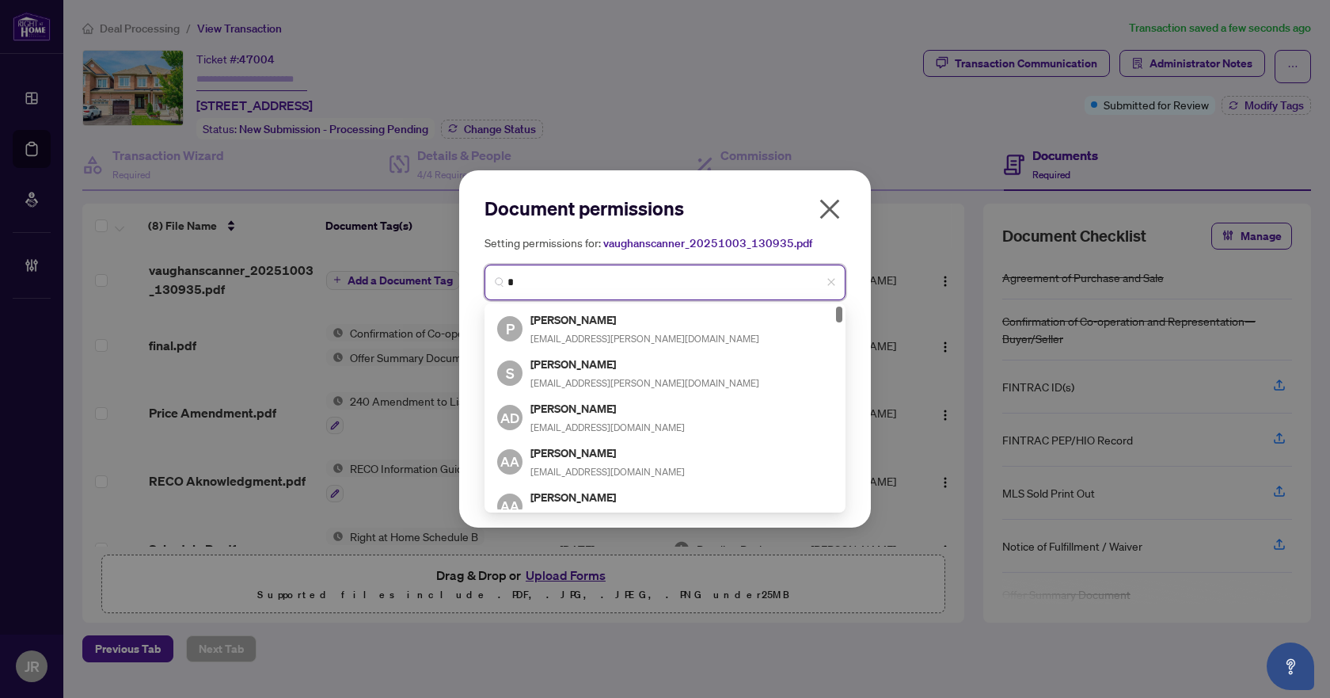
type input "*"
click at [836, 212] on icon "close" at bounding box center [829, 208] width 25 height 25
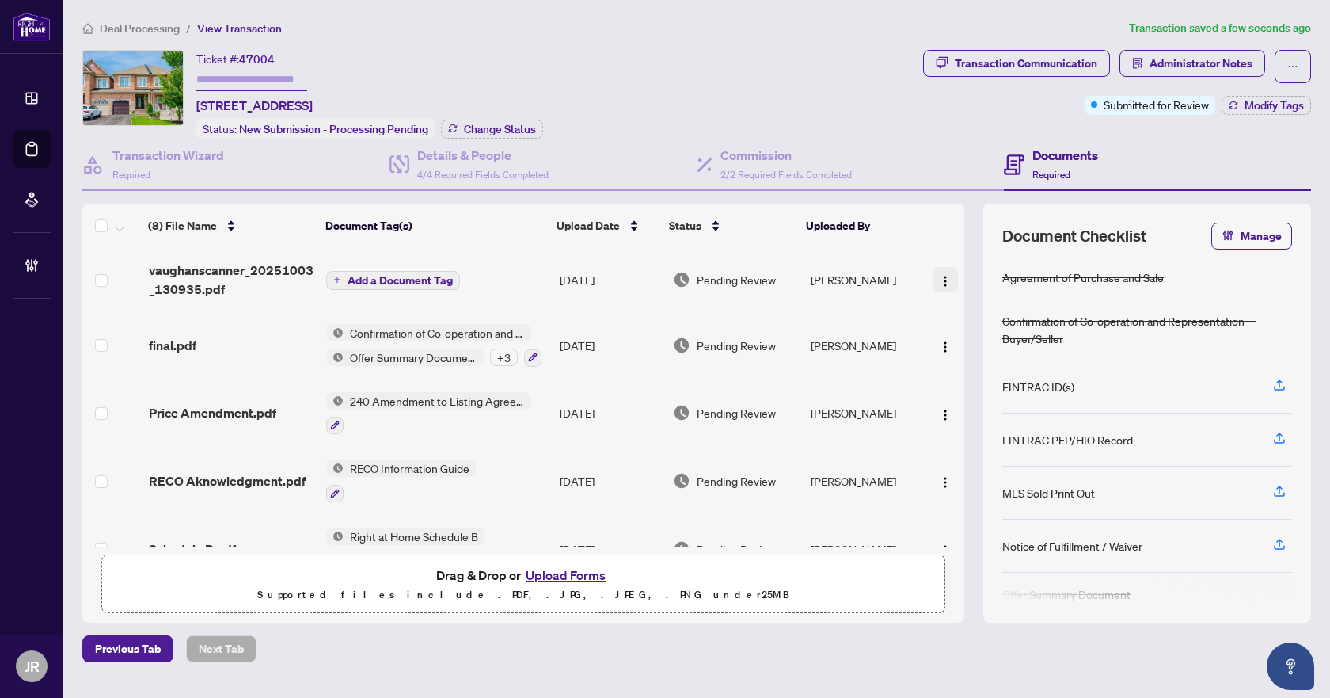
click at [939, 277] on img "button" at bounding box center [945, 281] width 13 height 13
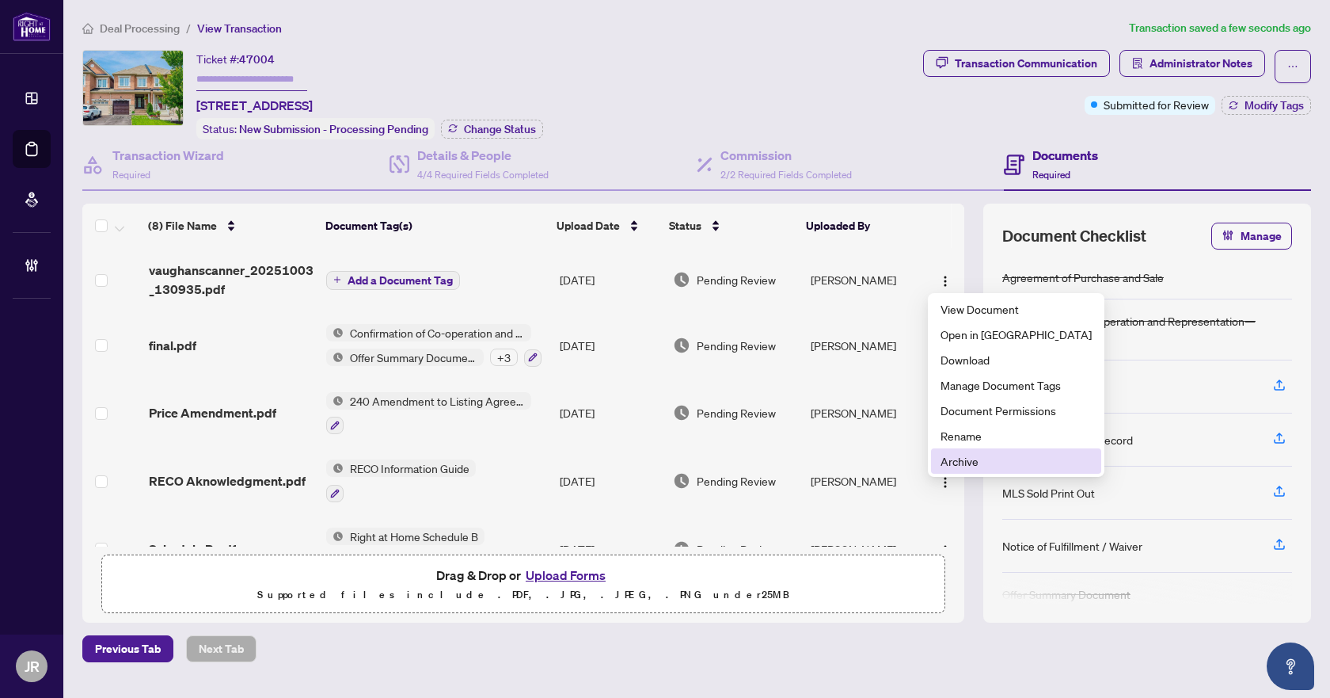
click at [983, 456] on span "Archive" at bounding box center [1016, 460] width 151 height 17
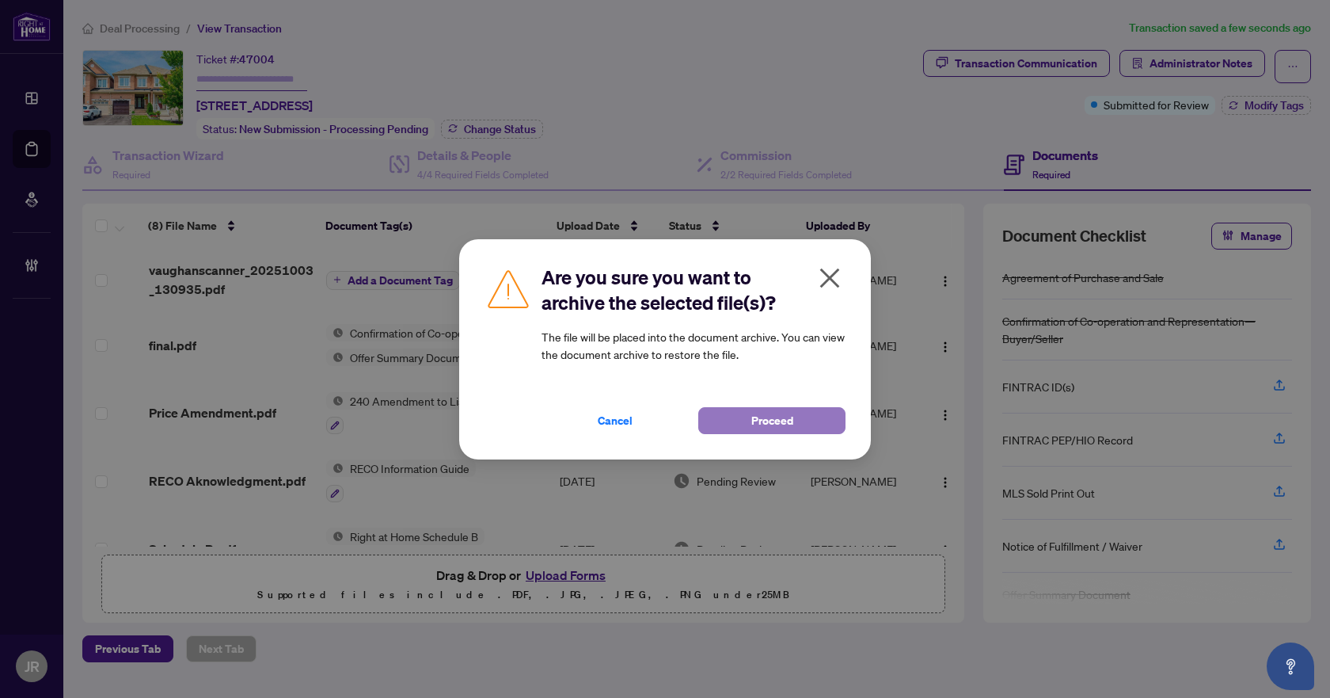
click at [757, 425] on span "Proceed" at bounding box center [773, 420] width 42 height 25
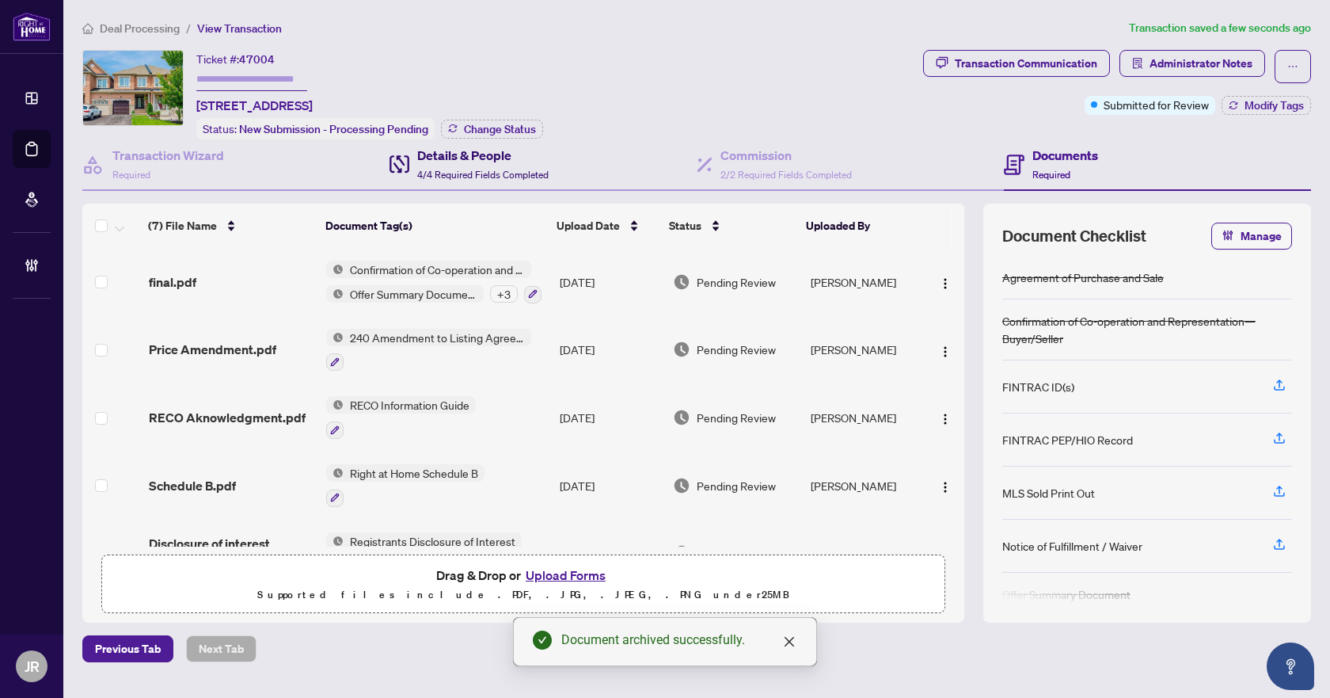
click at [476, 169] on span "4/4 Required Fields Completed" at bounding box center [482, 175] width 131 height 12
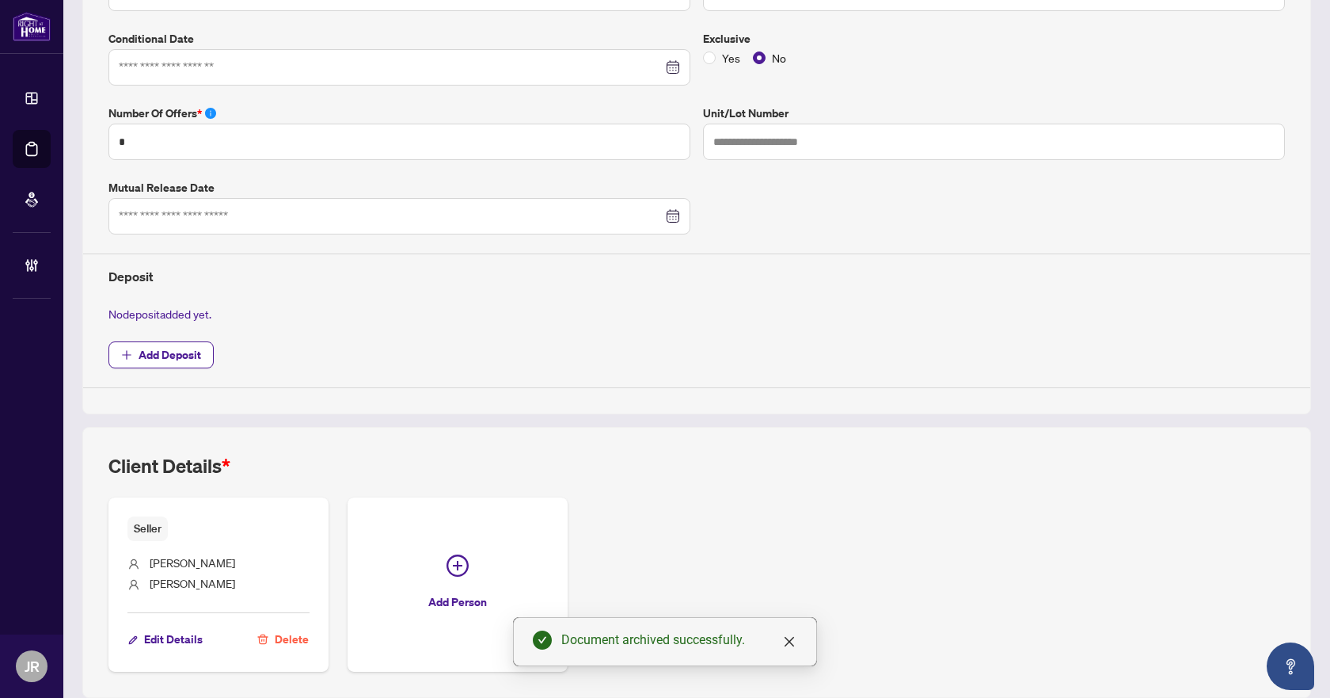
scroll to position [396, 0]
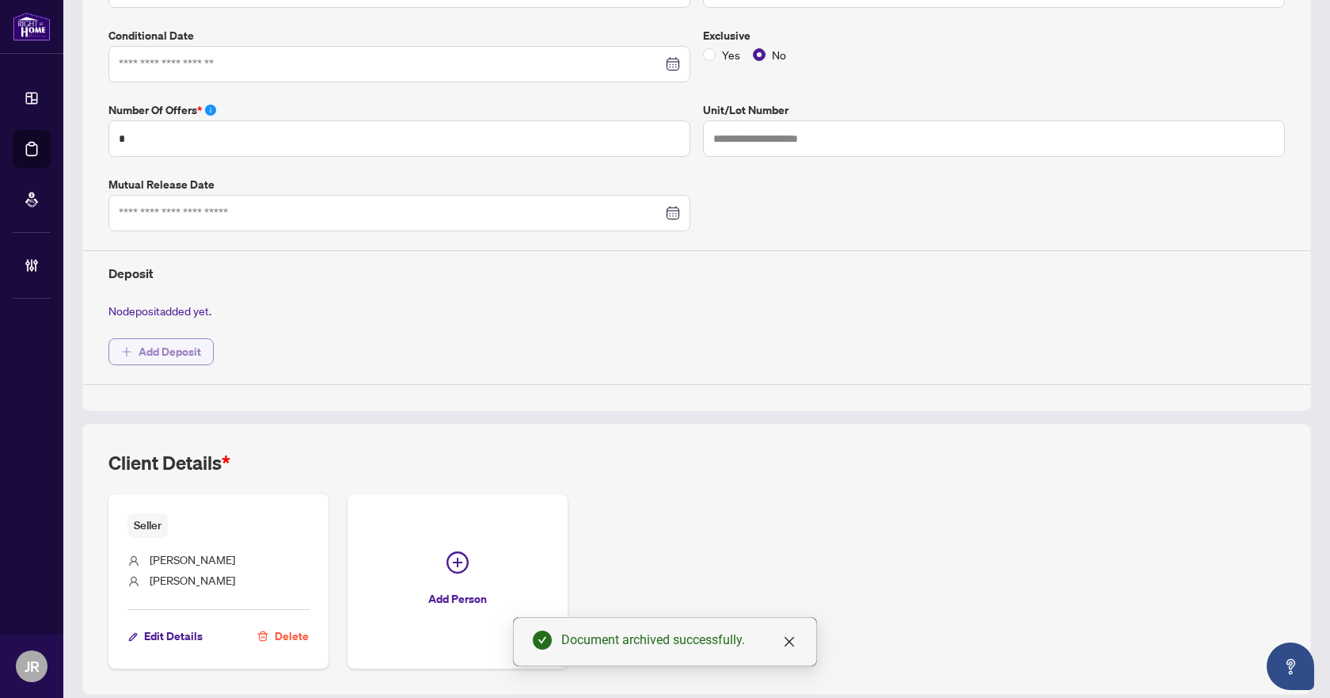
click at [196, 352] on span "Add Deposit" at bounding box center [170, 351] width 63 height 25
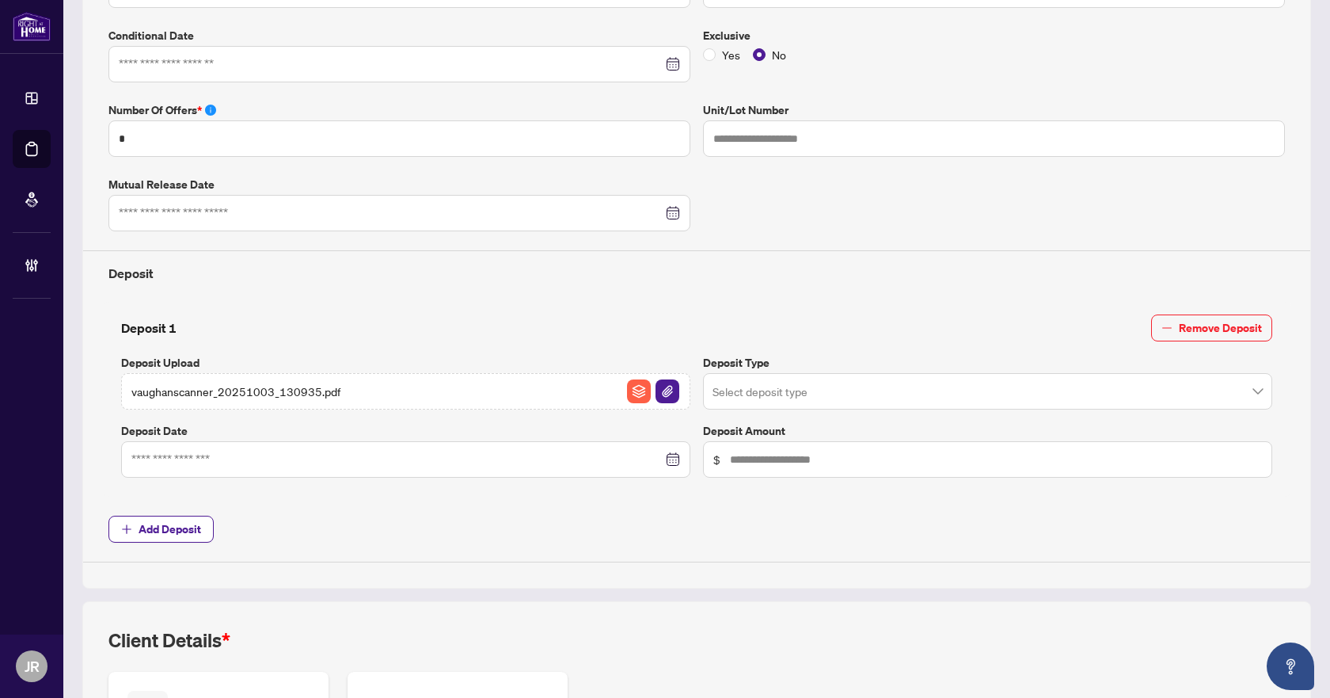
click at [912, 387] on input "search" at bounding box center [981, 393] width 536 height 35
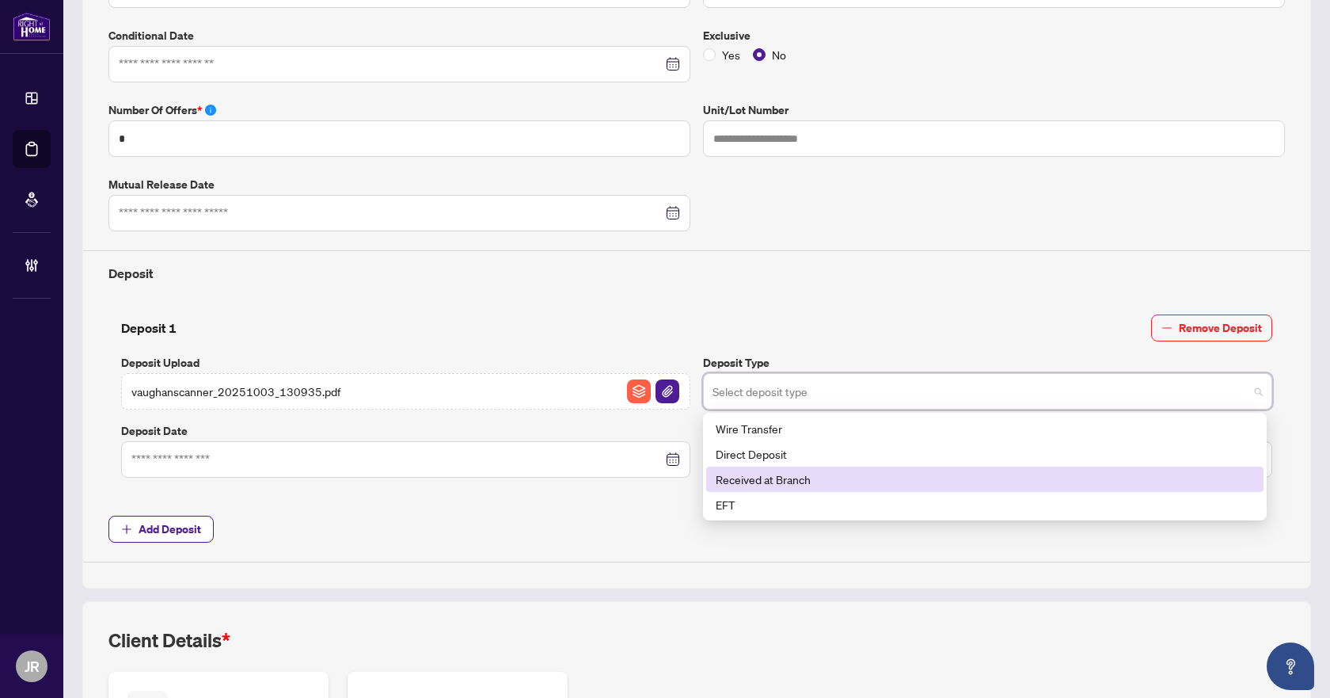
click at [829, 471] on div "Received at Branch" at bounding box center [985, 478] width 539 height 17
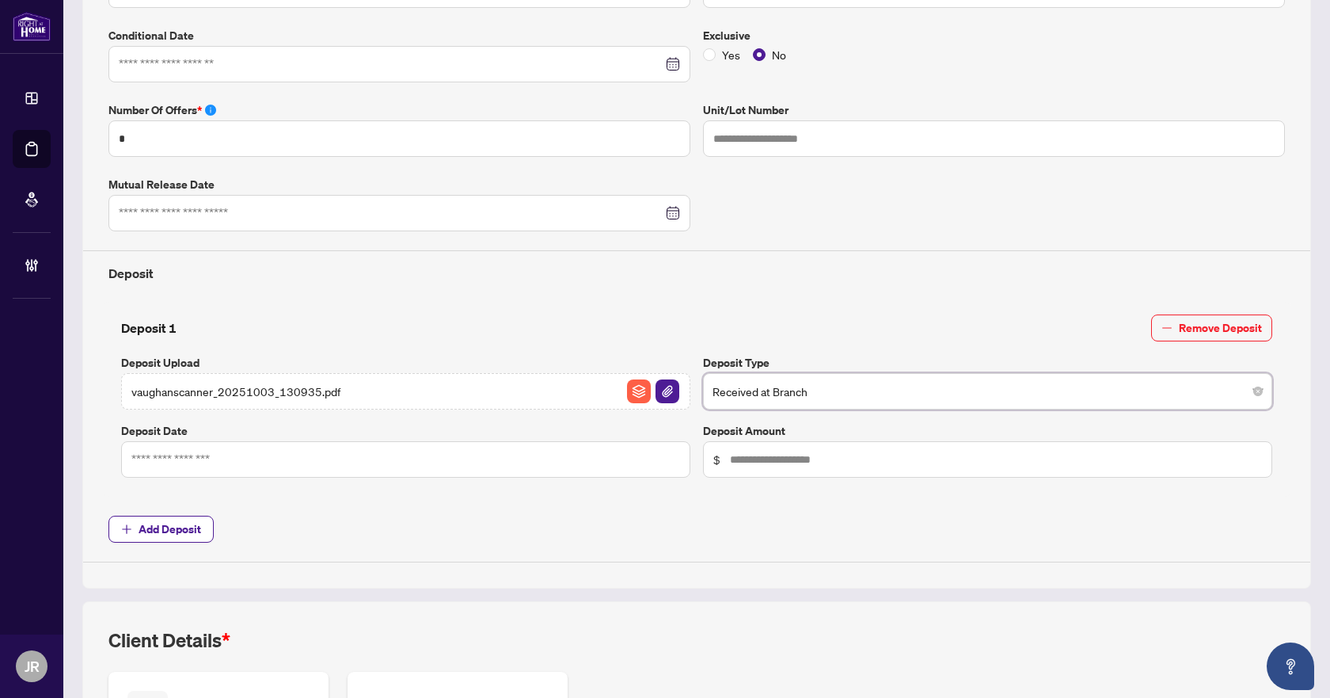
click at [426, 444] on div at bounding box center [405, 459] width 569 height 36
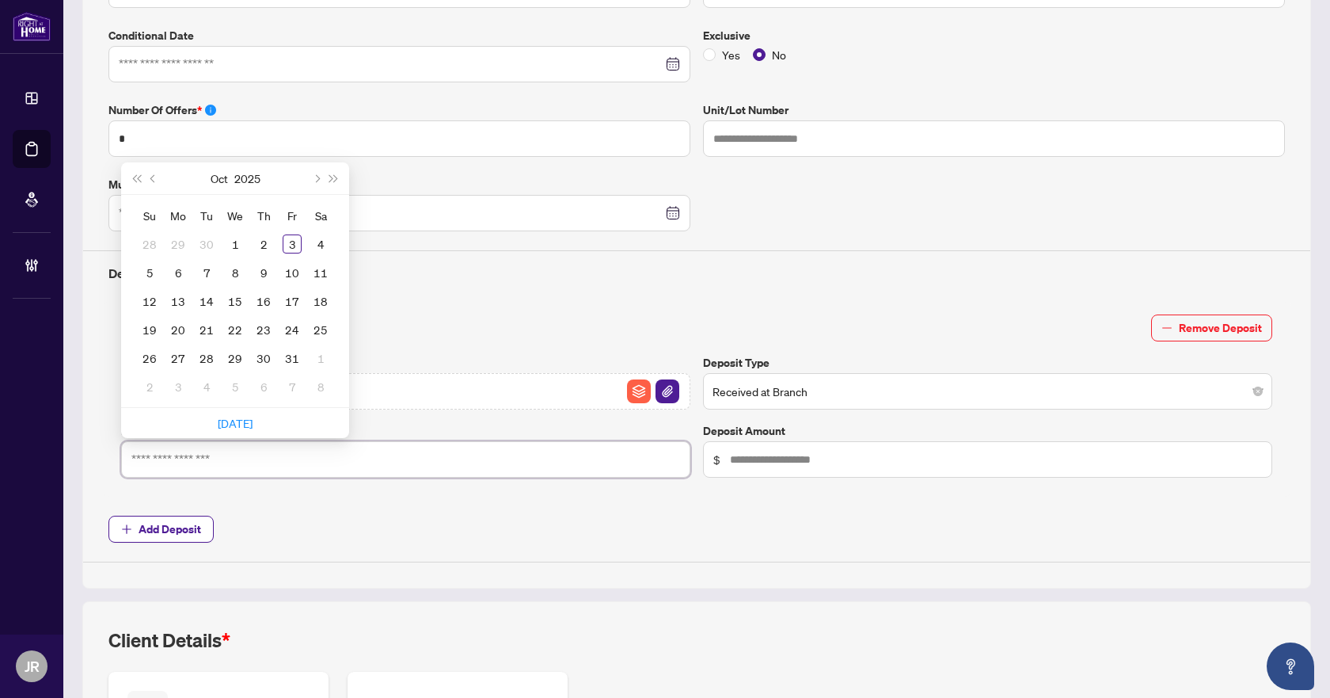
click at [408, 455] on input at bounding box center [396, 459] width 531 height 17
type input "**********"
click at [290, 236] on div "3" at bounding box center [292, 243] width 19 height 19
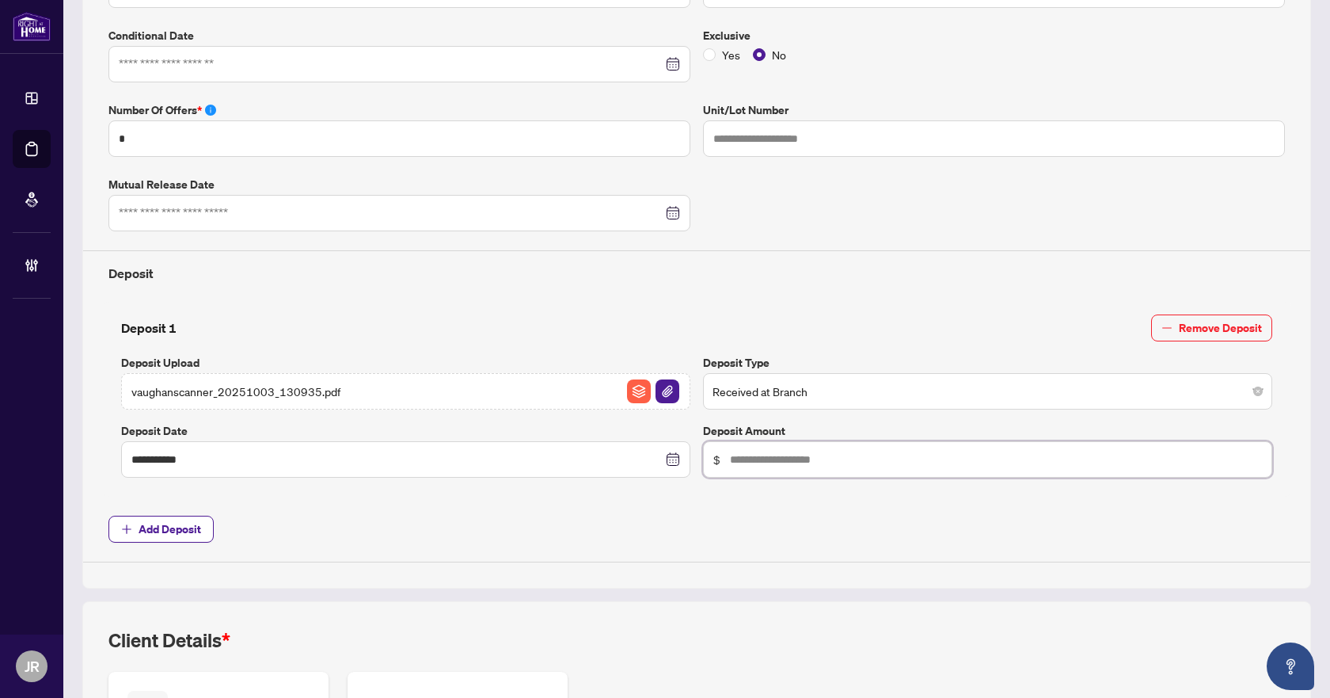
click at [969, 459] on input "text" at bounding box center [996, 459] width 532 height 17
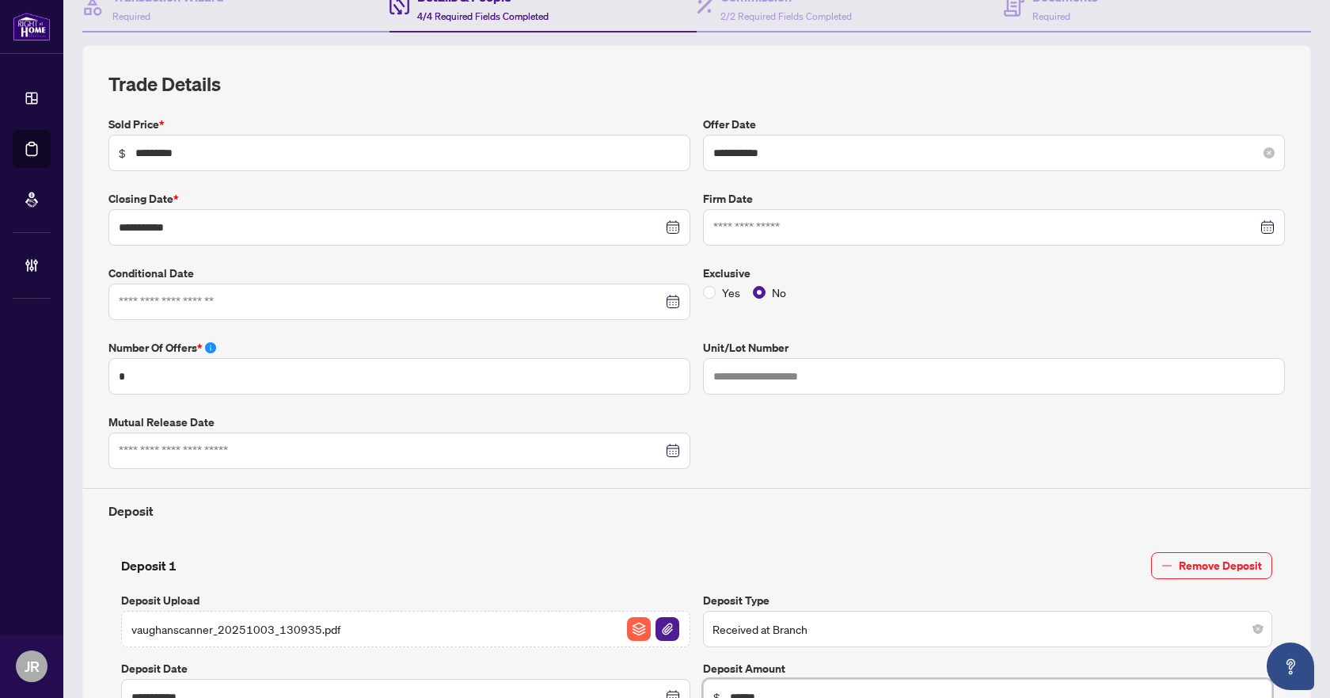
scroll to position [0, 0]
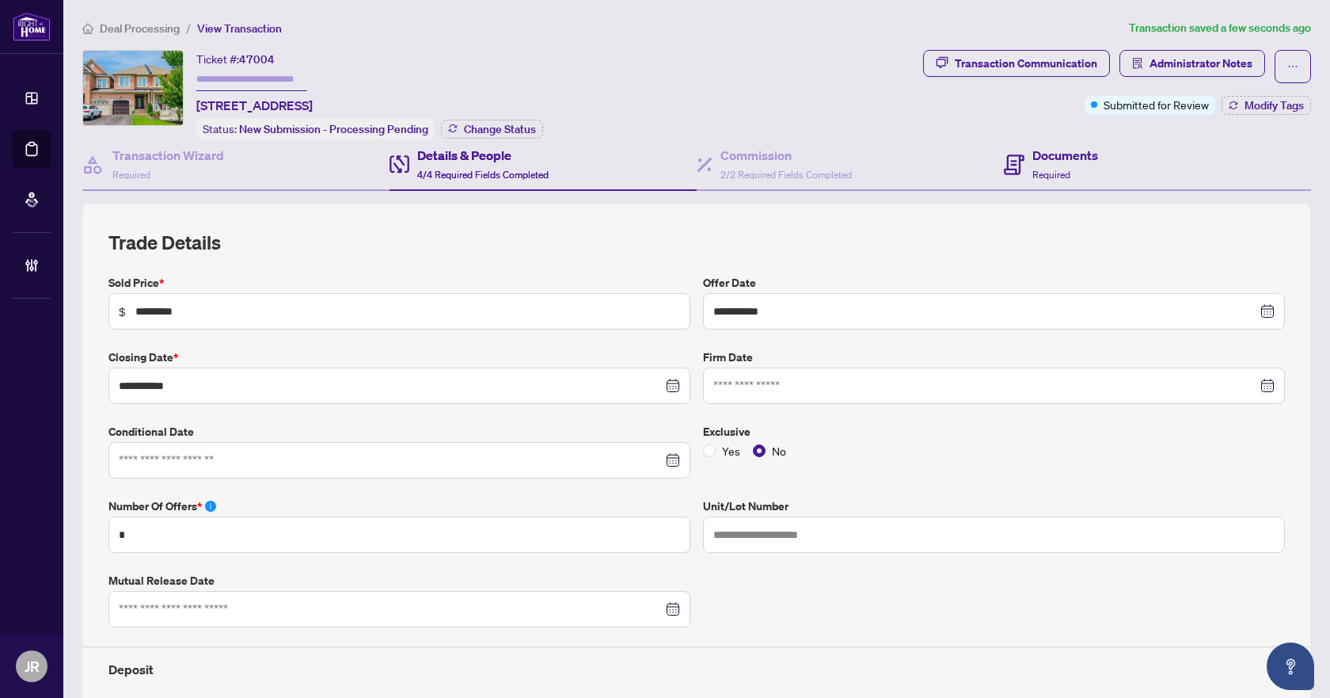
type input "******"
click at [1014, 149] on span at bounding box center [1014, 164] width 21 height 37
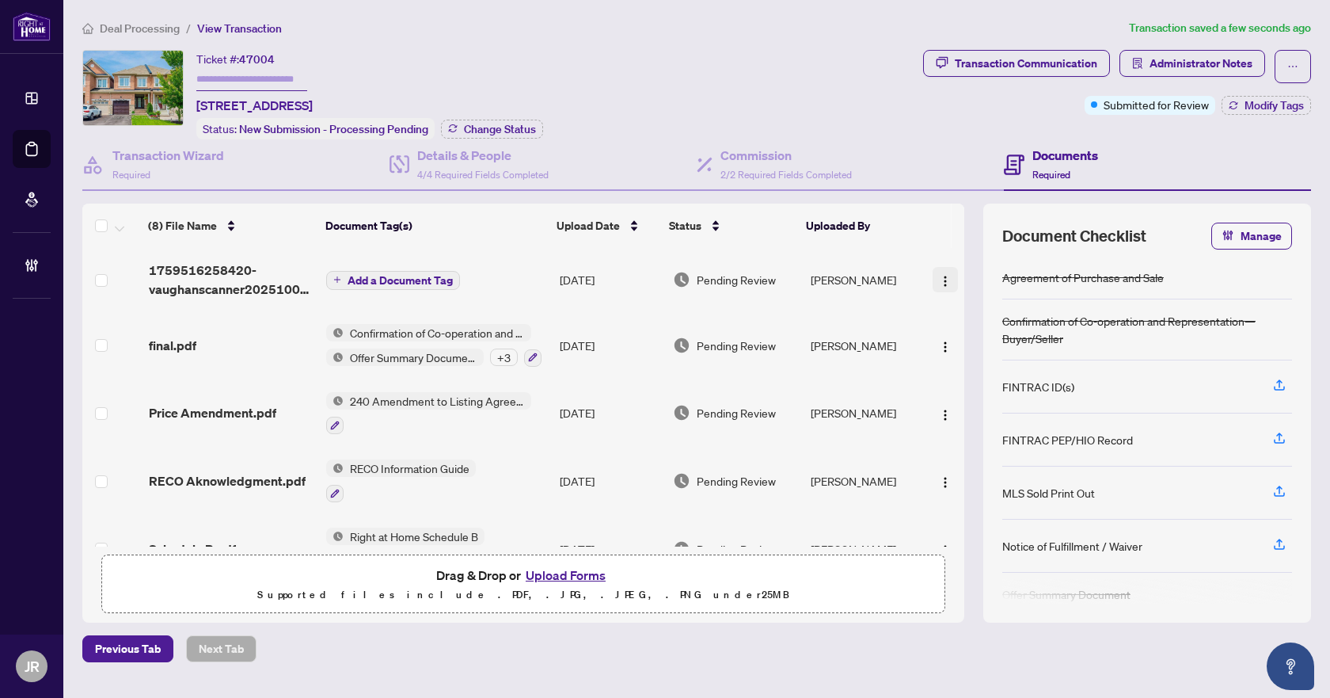
click at [939, 282] on img "button" at bounding box center [945, 281] width 13 height 13
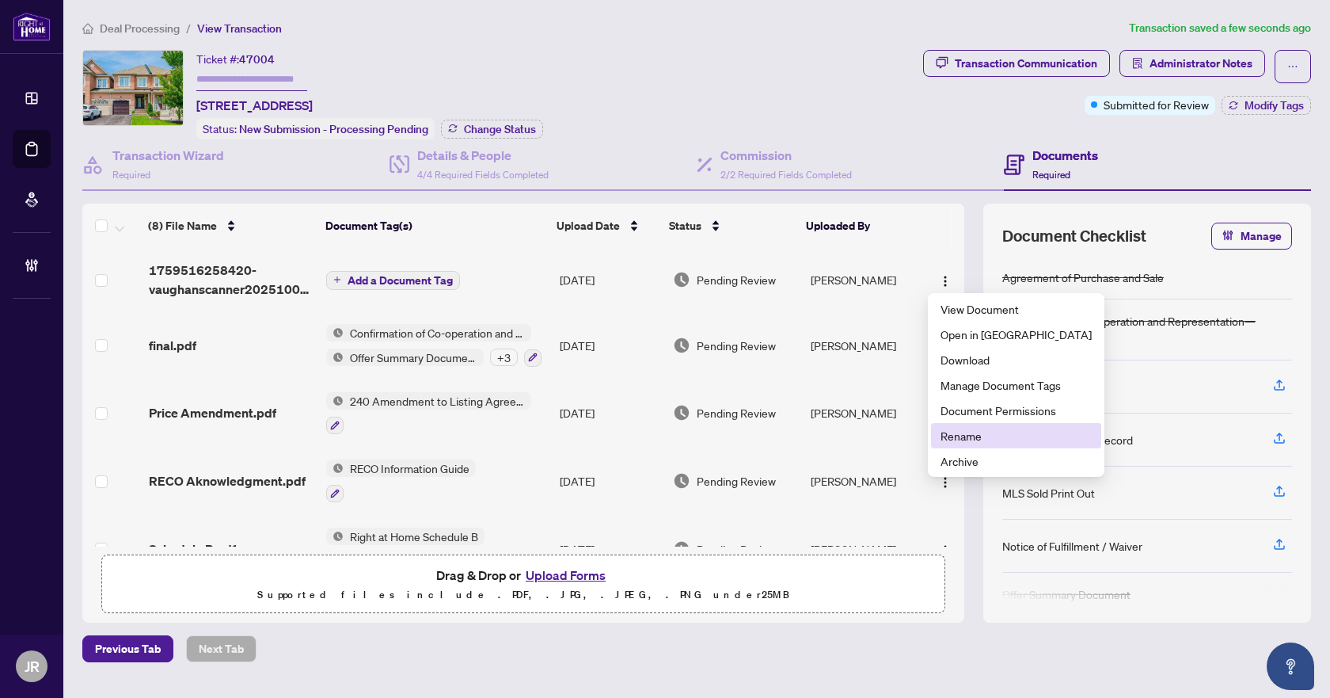
click at [988, 432] on span "Rename" at bounding box center [1016, 435] width 151 height 17
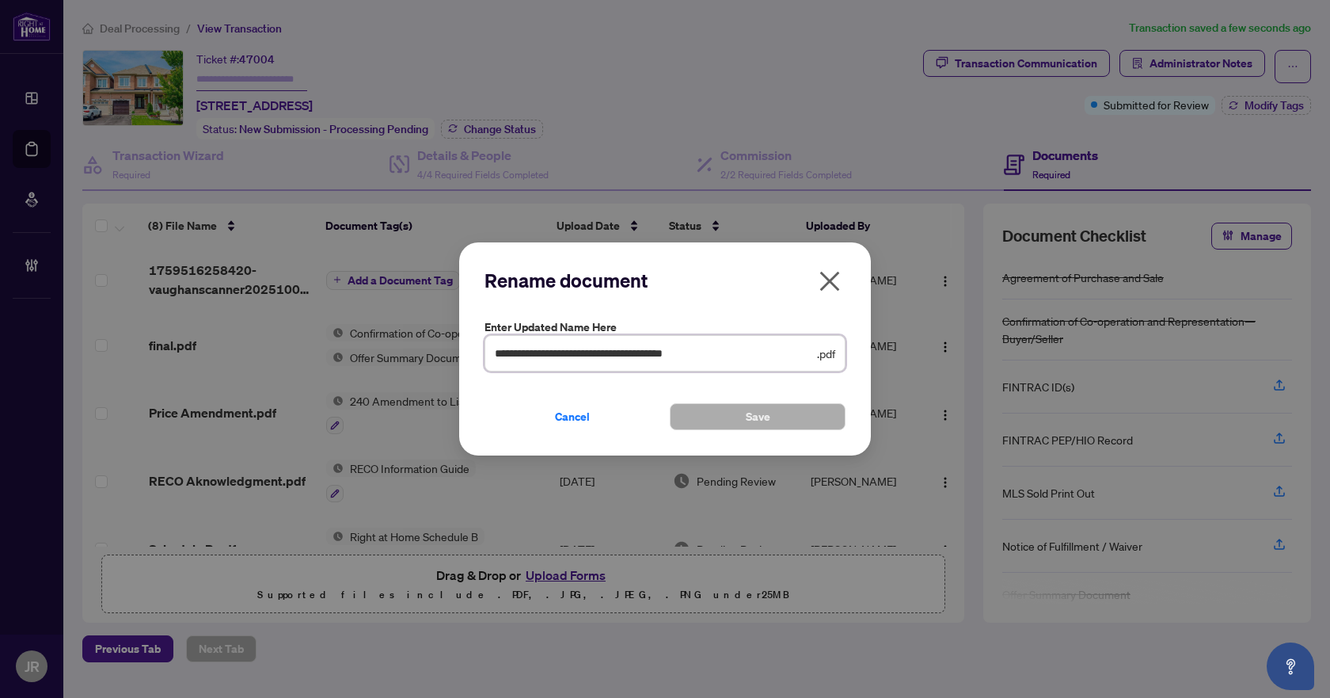
click at [580, 352] on input "**********" at bounding box center [654, 352] width 319 height 17
type input "**********"
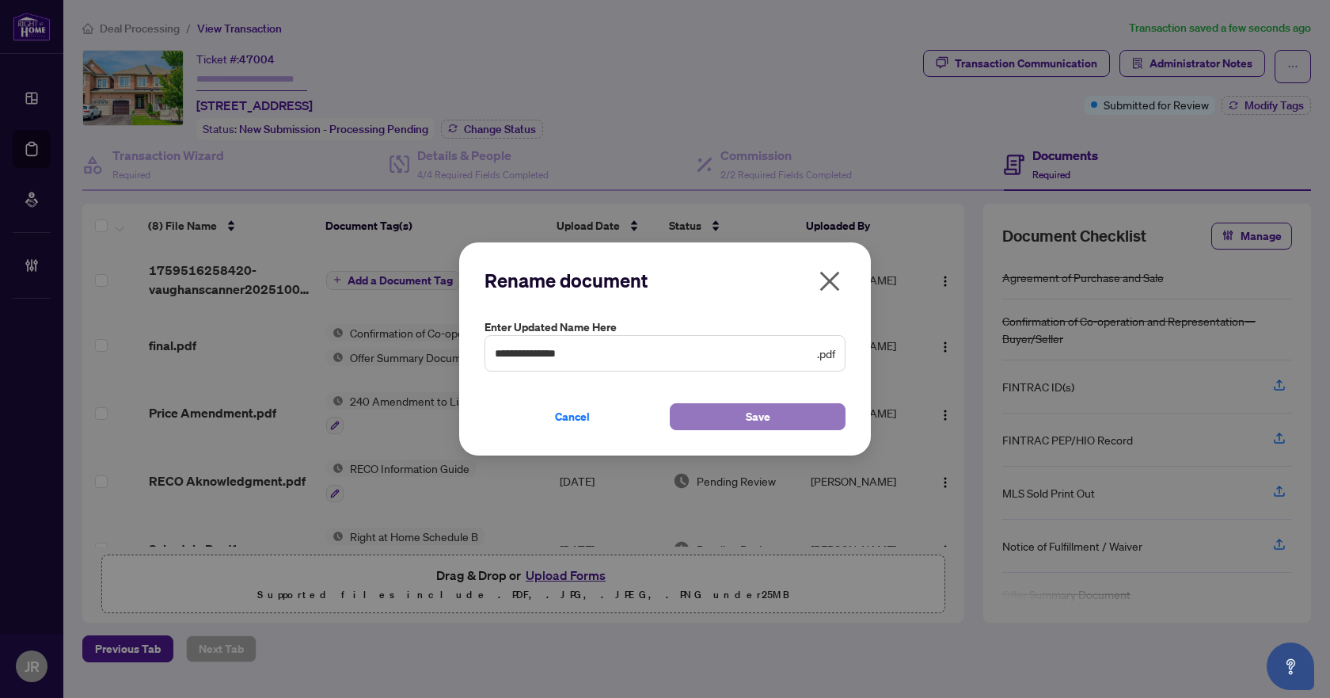
click at [797, 417] on button "Save" at bounding box center [758, 416] width 176 height 27
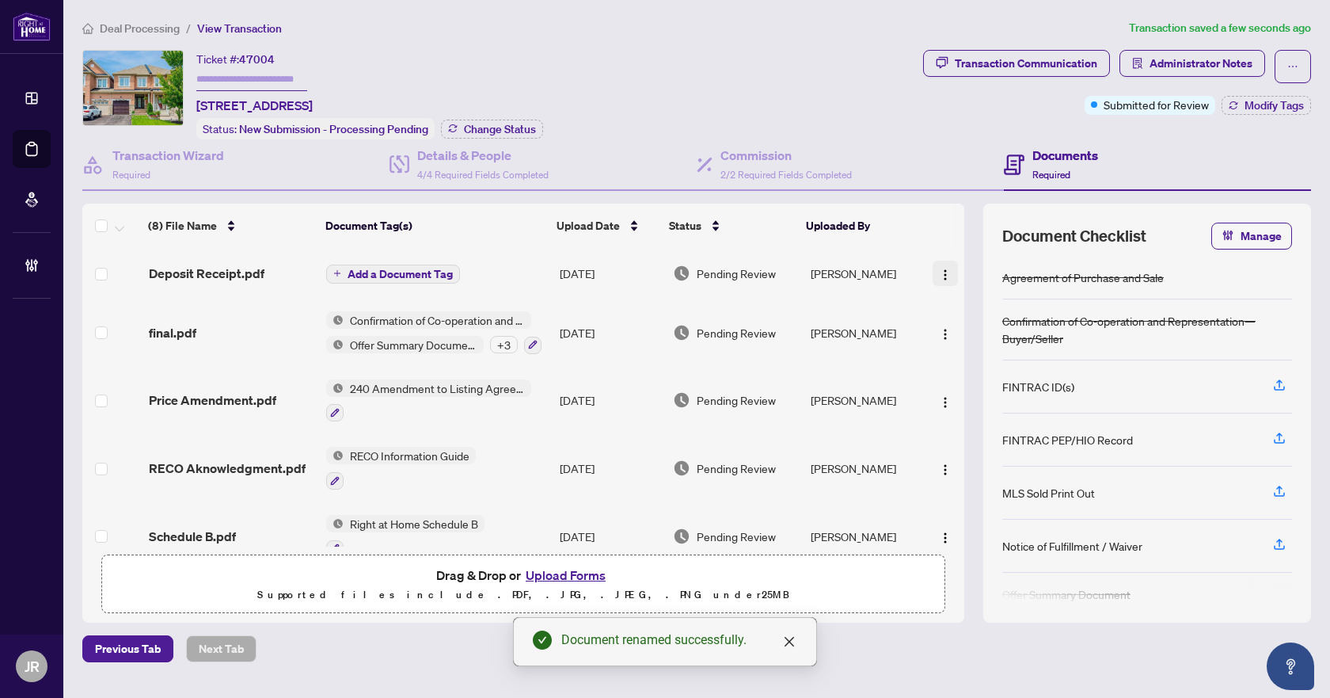
click at [940, 275] on img "button" at bounding box center [945, 274] width 13 height 13
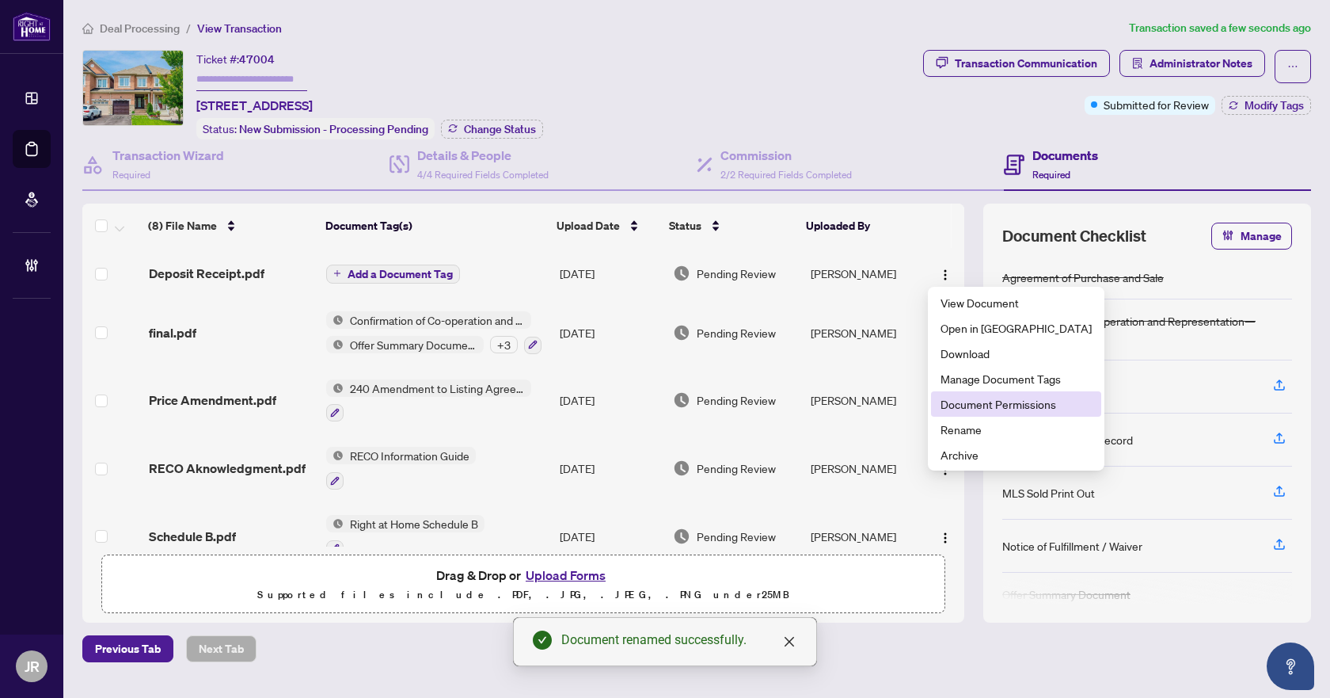
click at [998, 409] on span "Document Permissions" at bounding box center [1016, 403] width 151 height 17
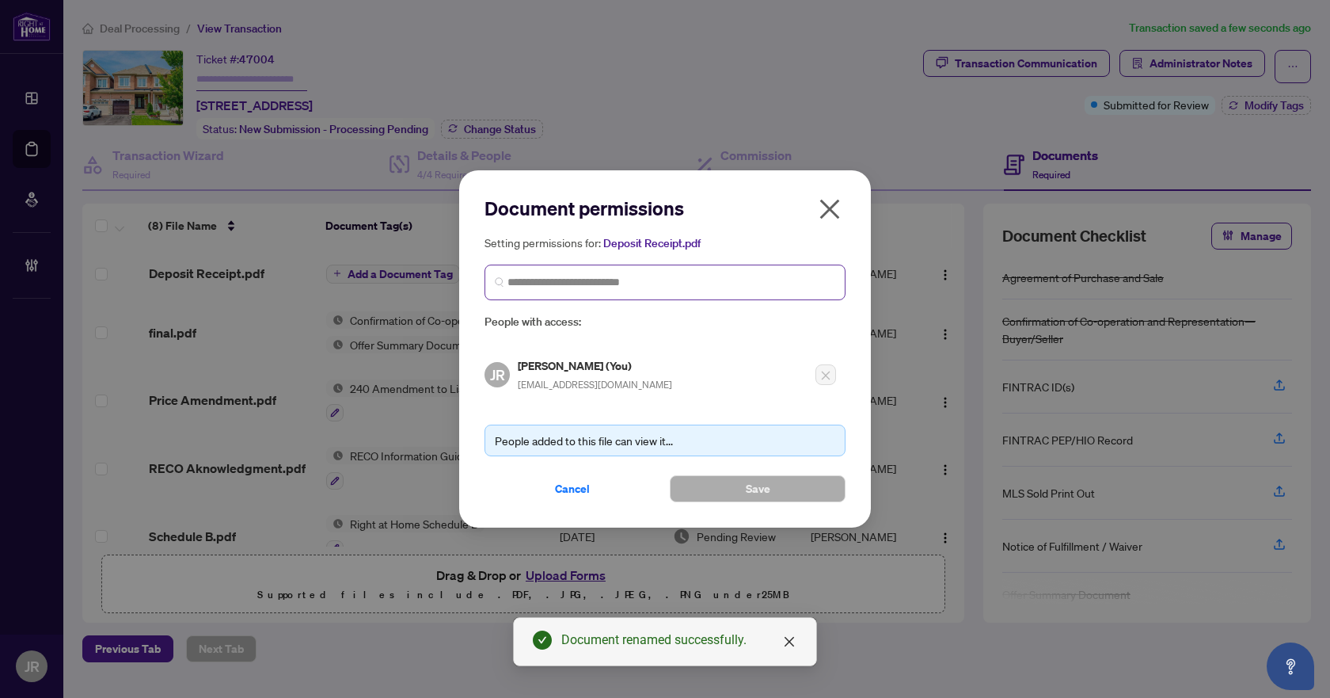
click at [689, 267] on span at bounding box center [665, 283] width 361 height 36
click at [840, 217] on icon "close" at bounding box center [829, 208] width 25 height 25
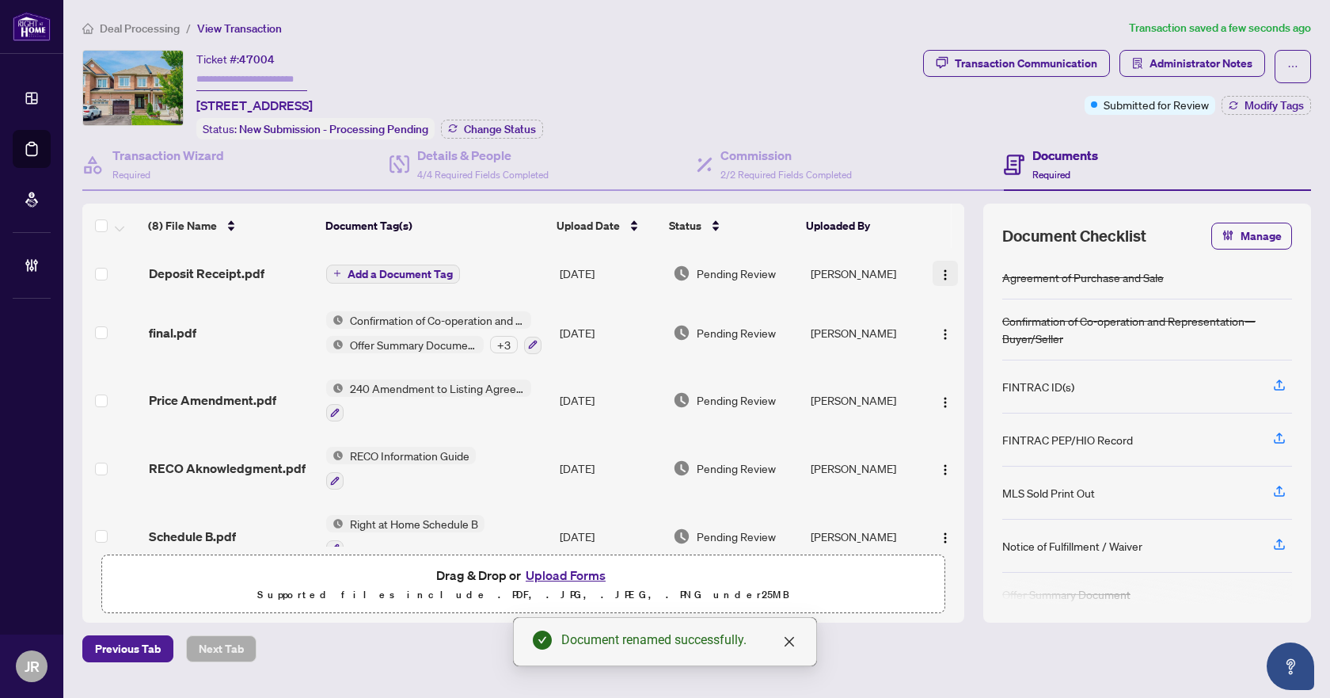
click at [939, 276] on img "button" at bounding box center [945, 274] width 13 height 13
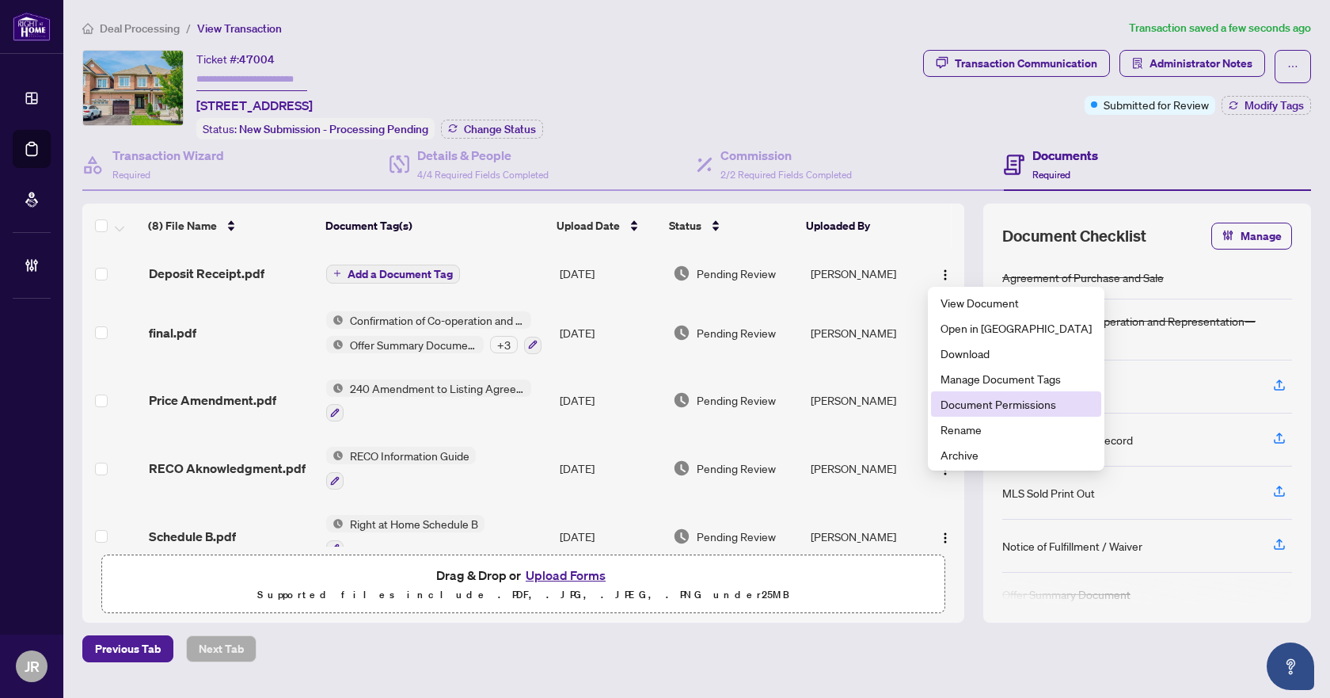
click at [962, 402] on span "Document Permissions" at bounding box center [1016, 403] width 151 height 17
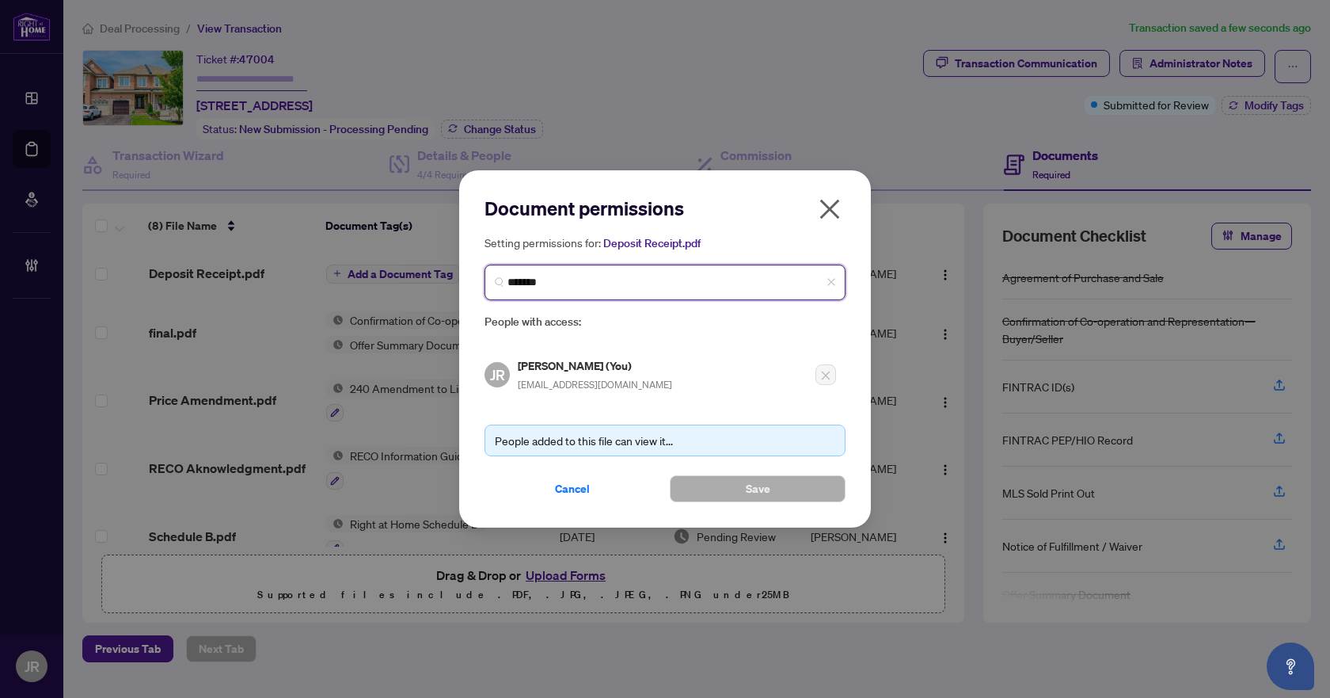
click at [648, 285] on input "*******" at bounding box center [672, 282] width 328 height 17
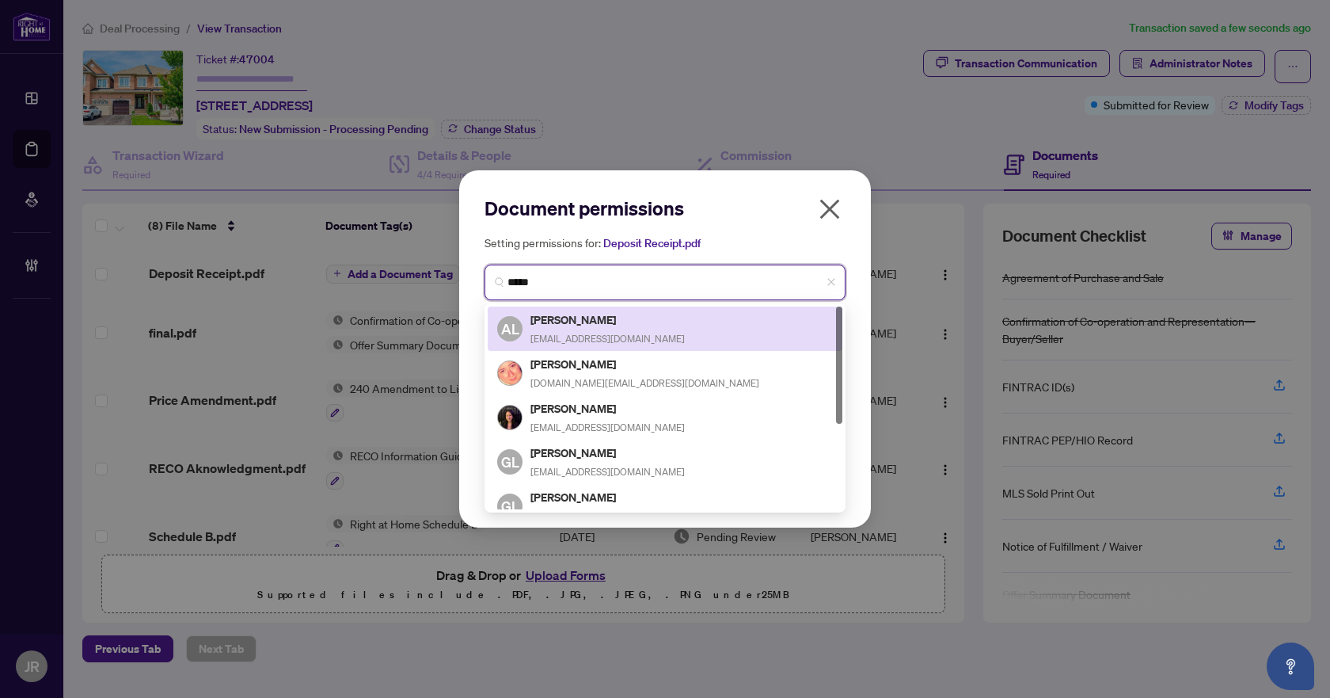
type input "*****"
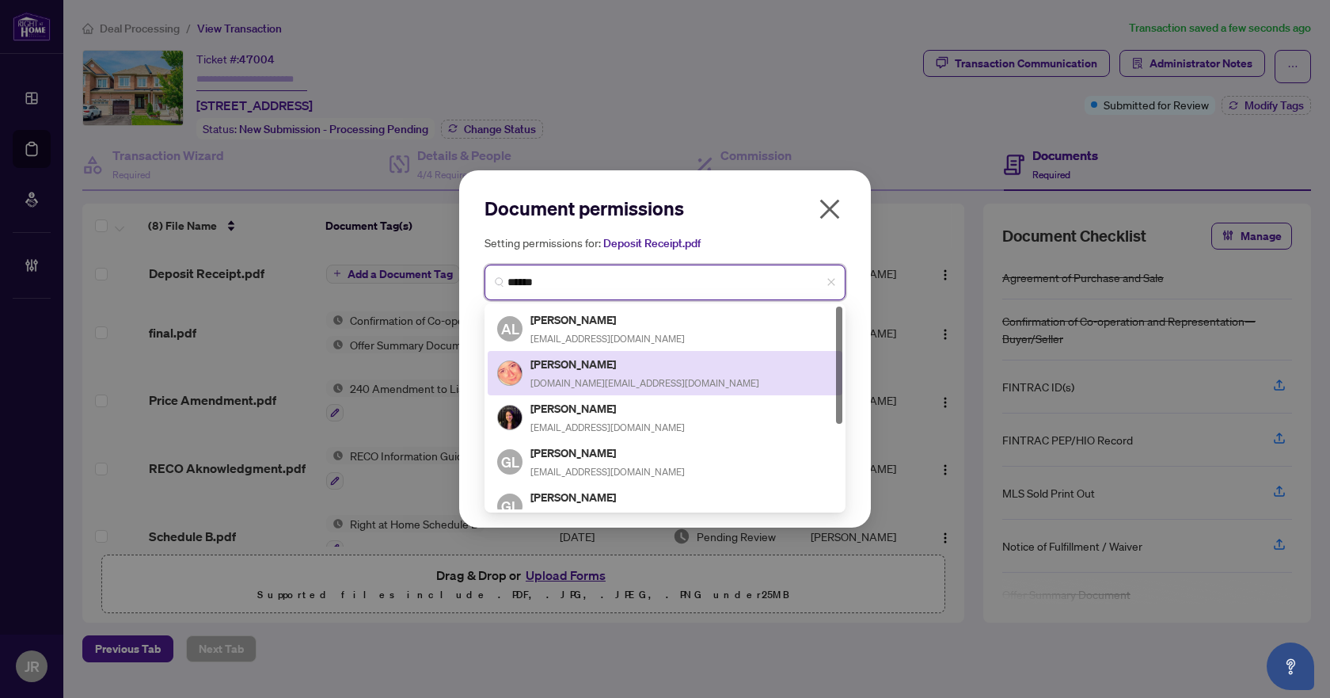
click at [596, 364] on h5 "[PERSON_NAME]" at bounding box center [645, 364] width 229 height 18
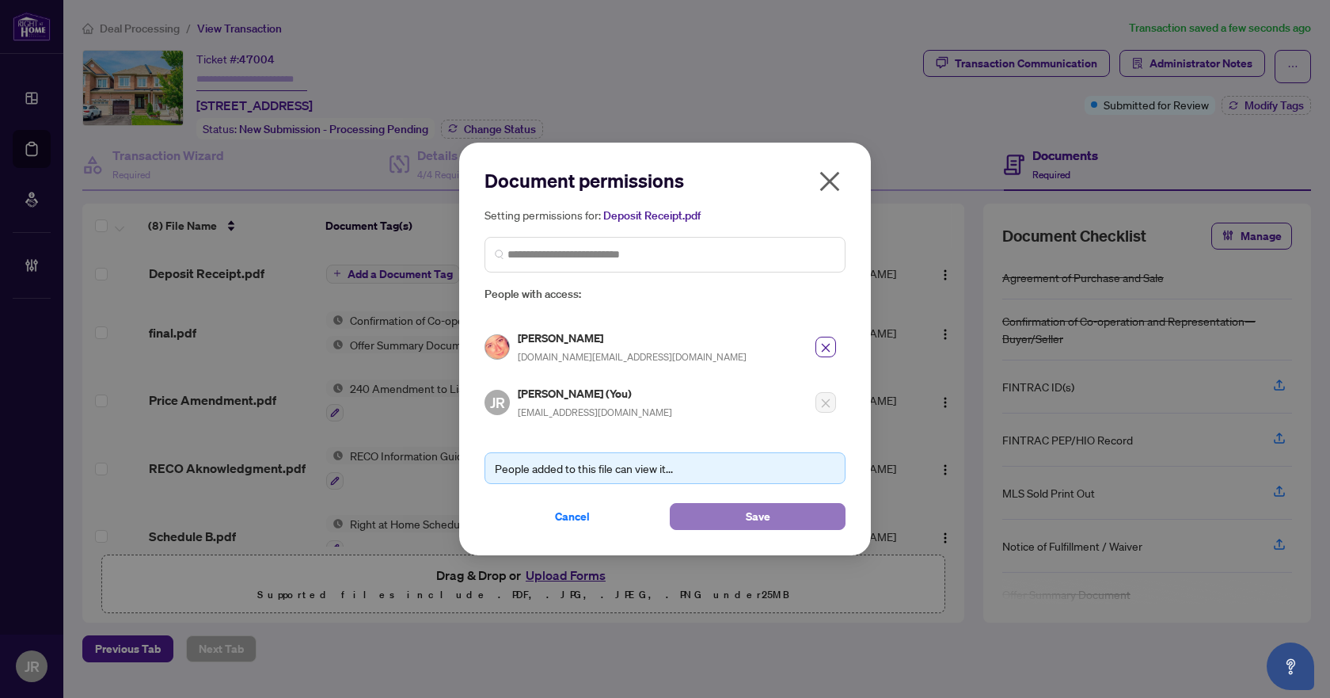
click at [757, 503] on button "Save" at bounding box center [758, 516] width 176 height 27
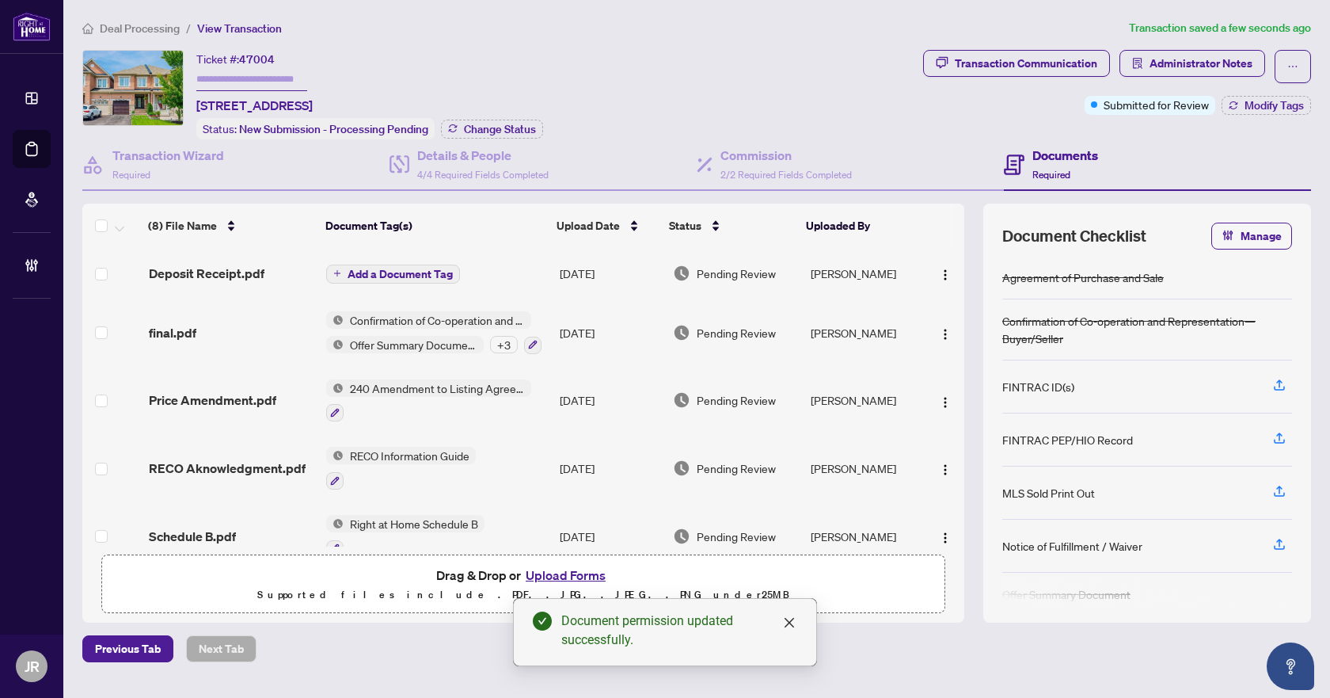
click at [427, 272] on span "Add a Document Tag" at bounding box center [400, 273] width 105 height 11
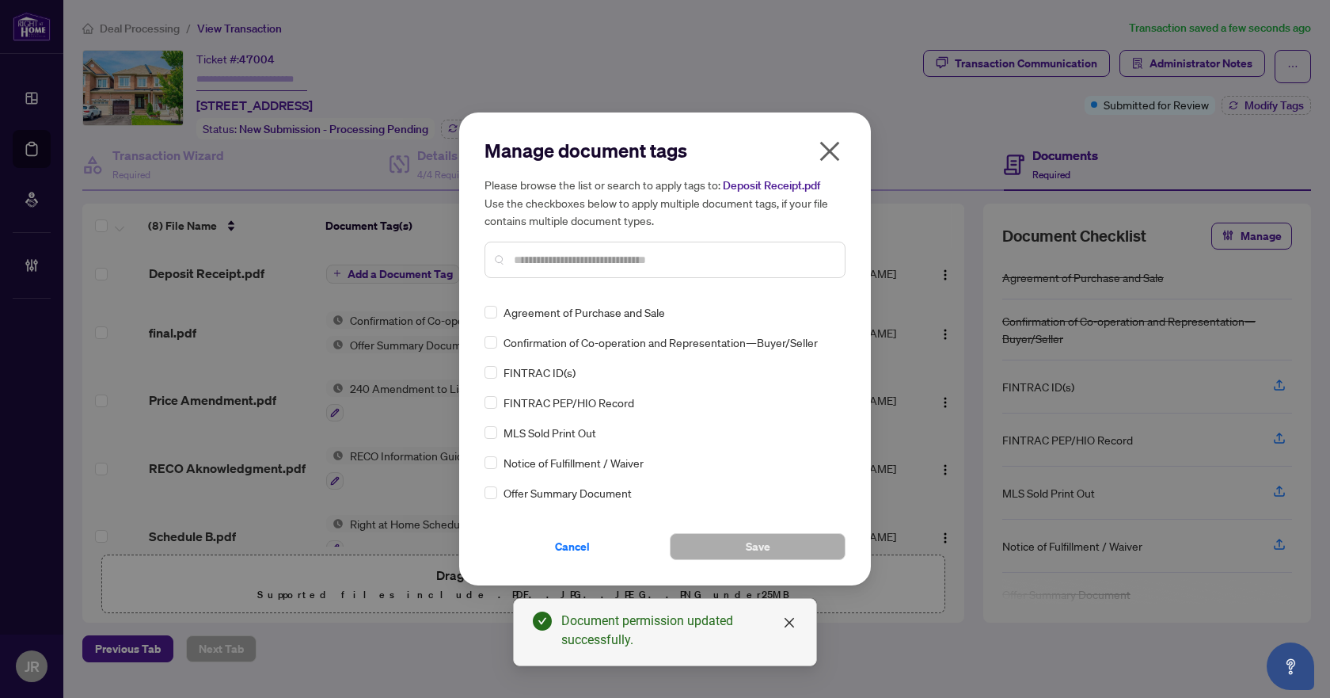
click at [632, 253] on input "text" at bounding box center [673, 259] width 318 height 17
type input "*"
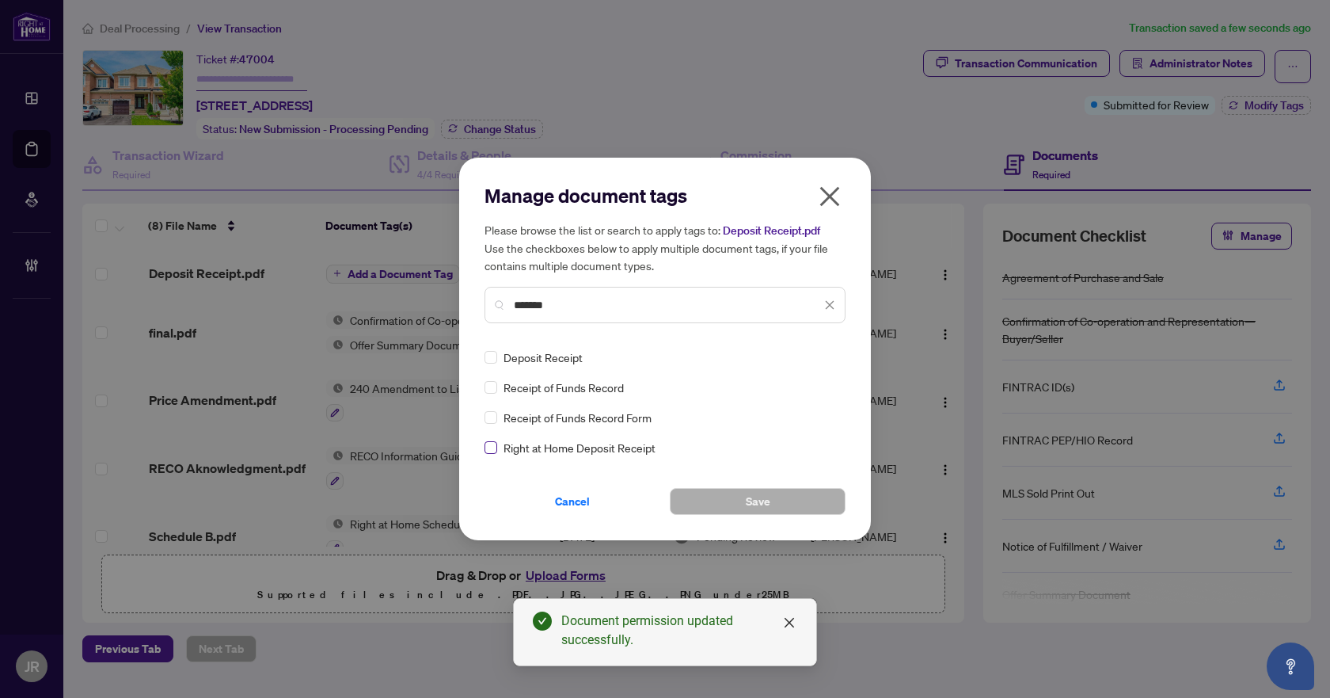
type input "*******"
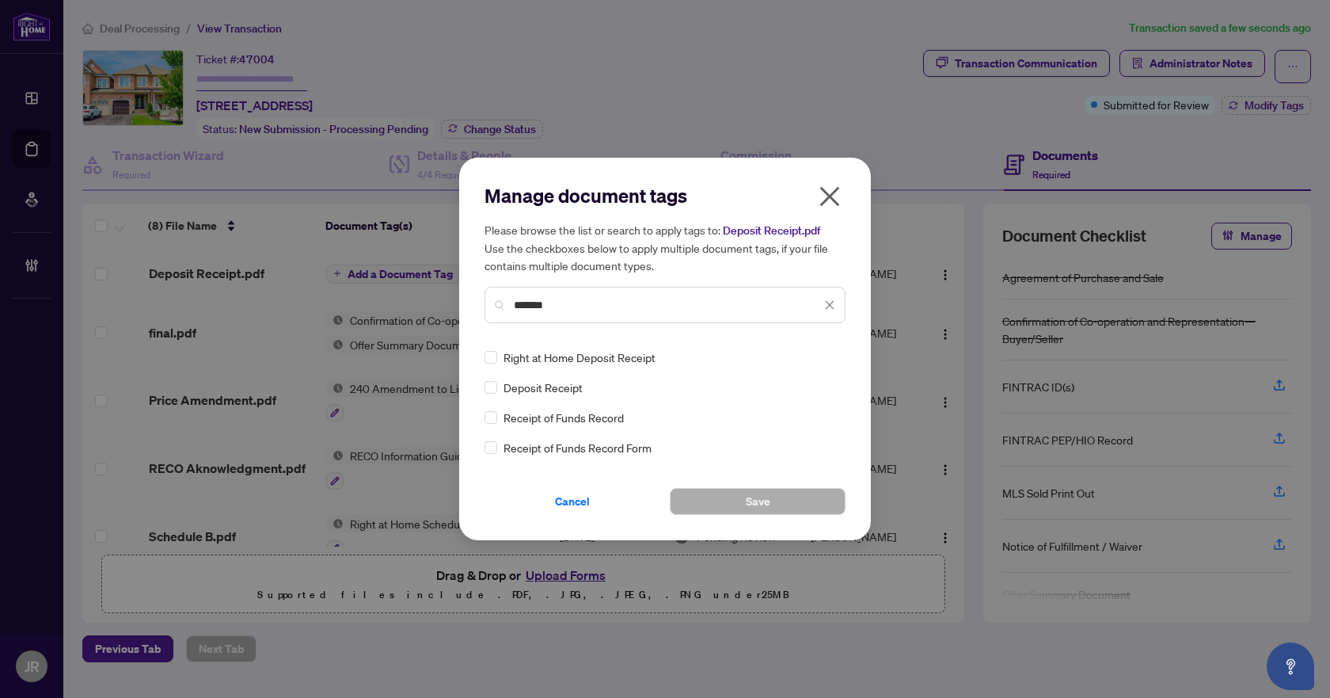
click at [482, 386] on div "Manage document tags Please browse the list or search to apply tags to: Deposit…" at bounding box center [665, 349] width 412 height 383
click at [761, 489] on span "Save" at bounding box center [758, 501] width 25 height 25
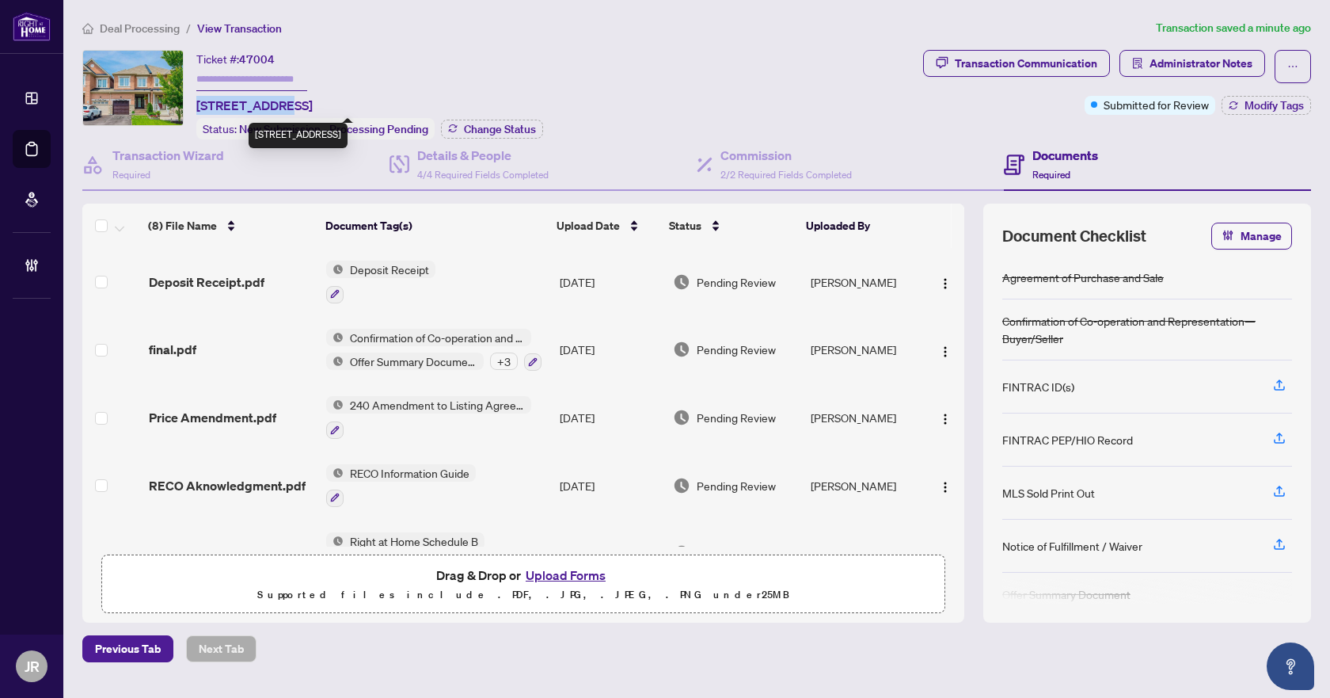
drag, startPoint x: 195, startPoint y: 101, endPoint x: 268, endPoint y: 105, distance: 73.0
click at [268, 105] on div "Ticket #: 47004 [STREET_ADDRESS] Status: New Submission - Processing Pending Ch…" at bounding box center [499, 94] width 835 height 89
copy span "94 Collin Crt"
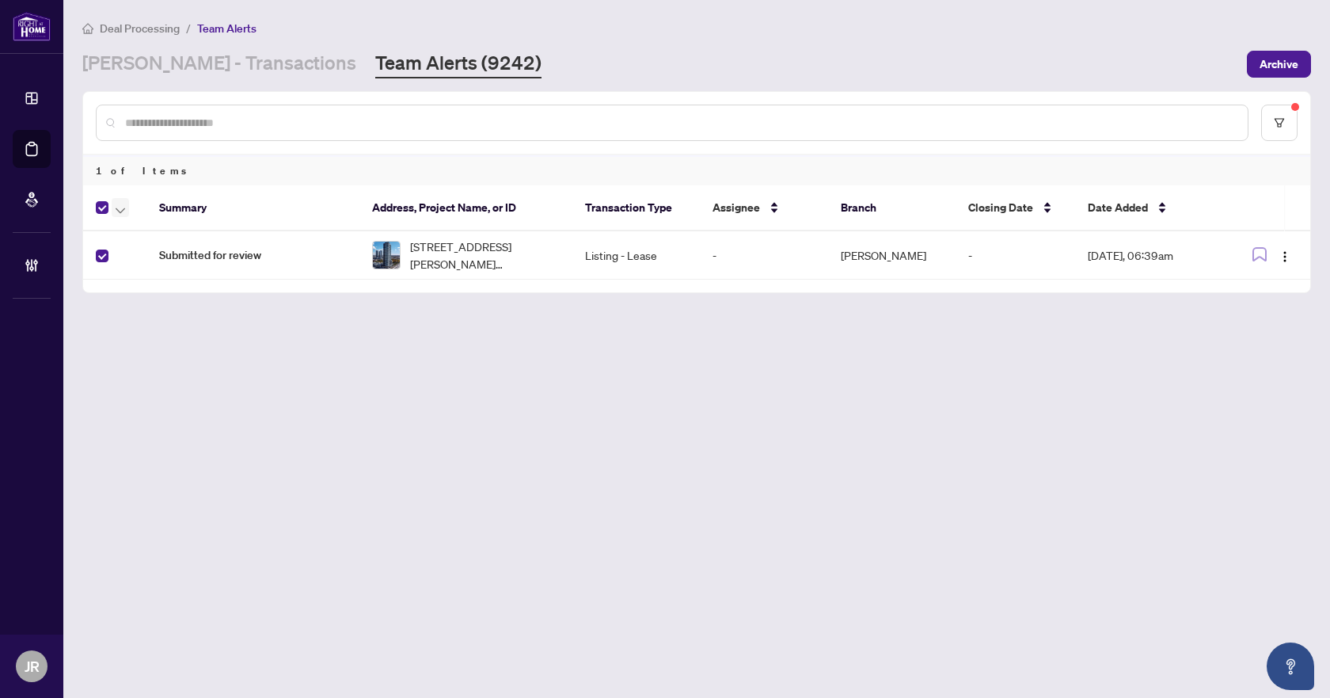
click at [122, 209] on icon "button" at bounding box center [121, 210] width 10 height 6
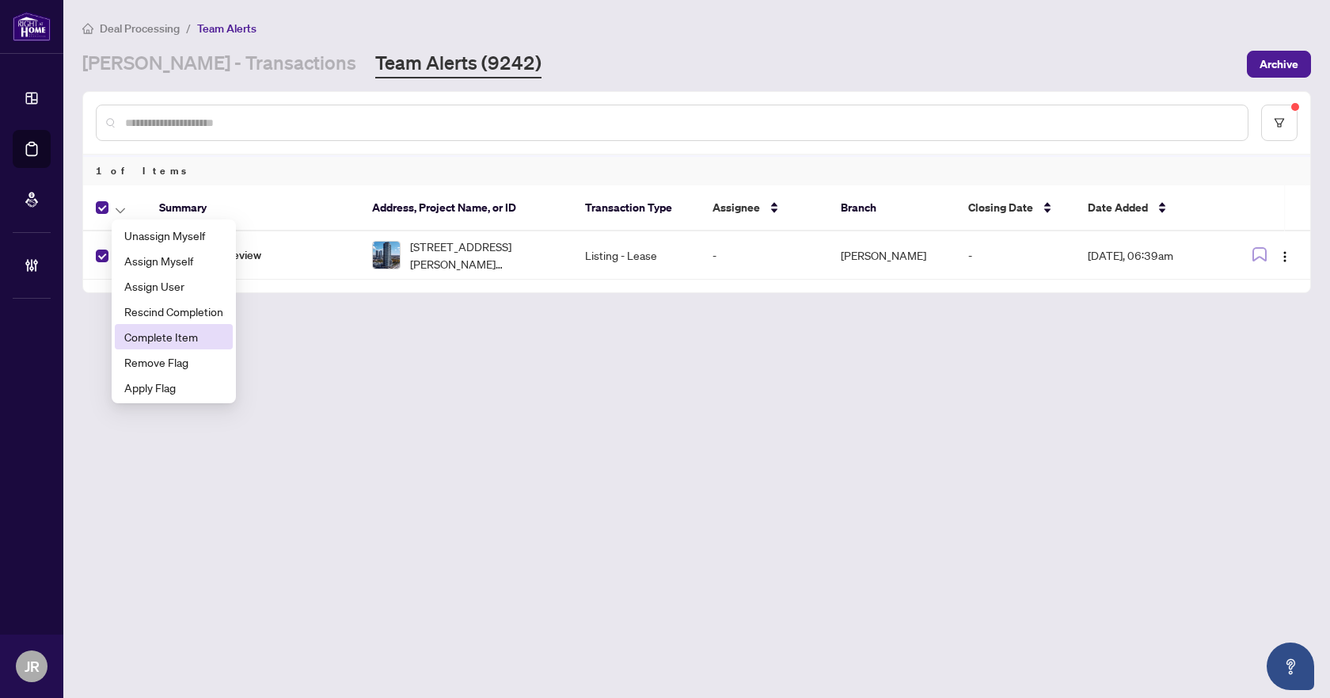
click at [177, 333] on span "Complete Item" at bounding box center [173, 336] width 99 height 17
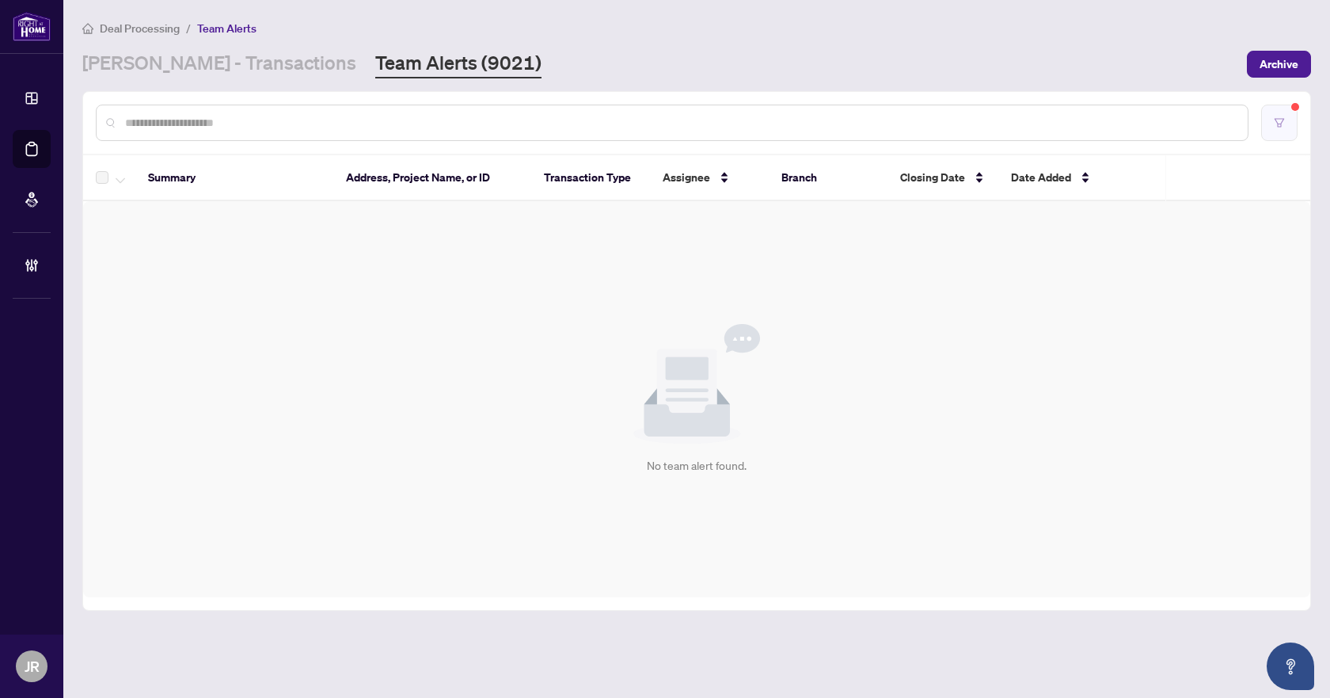
click at [1274, 123] on icon "filter" at bounding box center [1279, 122] width 11 height 11
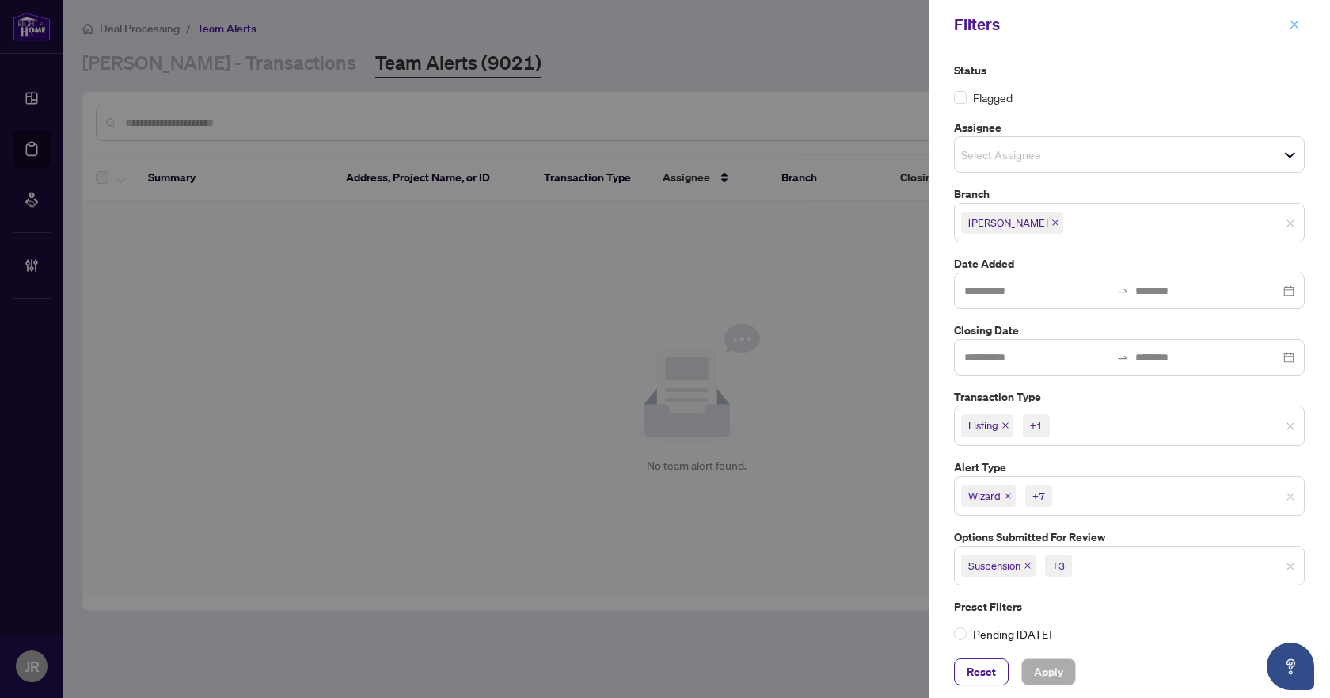
click at [1298, 17] on span "button" at bounding box center [1294, 24] width 11 height 25
